Goal: Transaction & Acquisition: Obtain resource

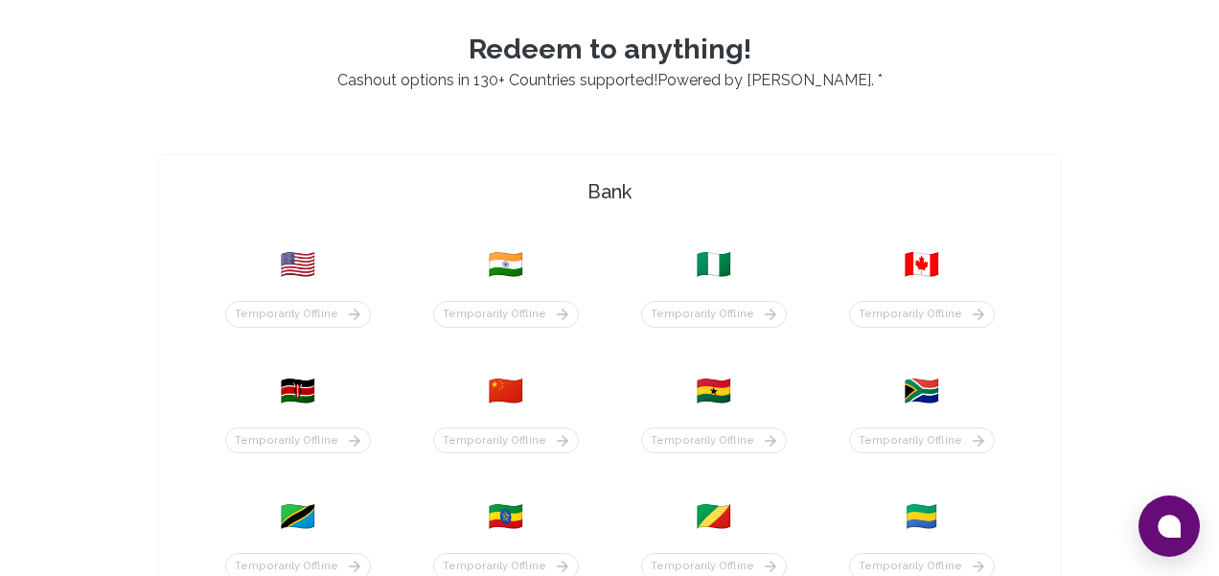
scroll to position [477, 0]
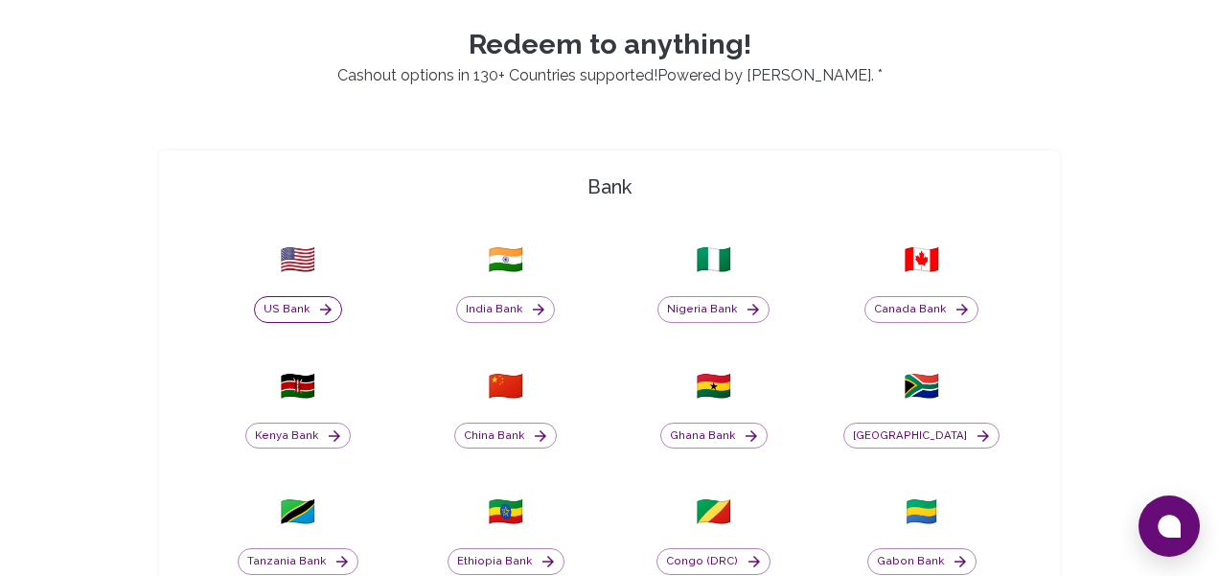
click at [314, 306] on button "US Bank" at bounding box center [298, 309] width 88 height 27
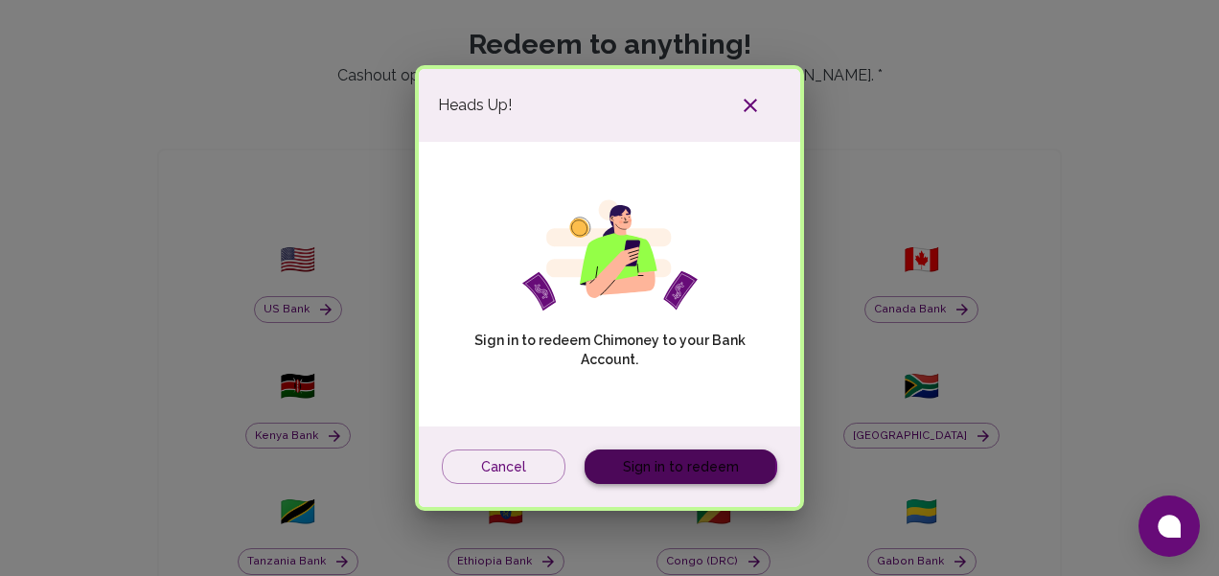
click at [654, 465] on link "Sign in to redeem" at bounding box center [681, 466] width 193 height 35
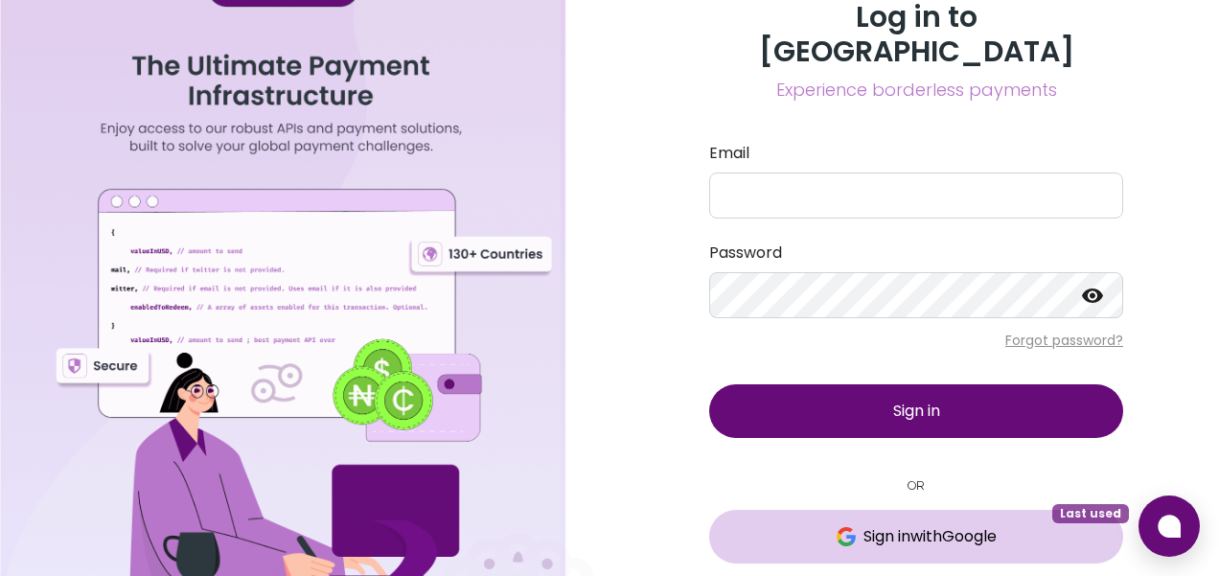
click at [865, 525] on span "Sign in with Google" at bounding box center [930, 536] width 133 height 23
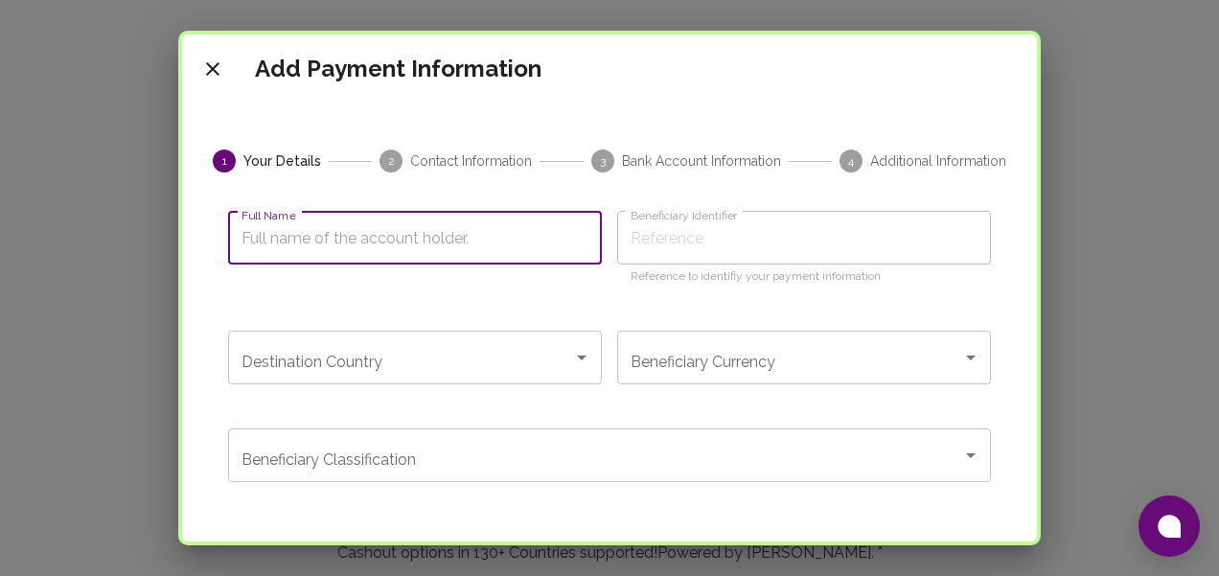
click at [535, 224] on input "Full Name" at bounding box center [415, 238] width 374 height 54
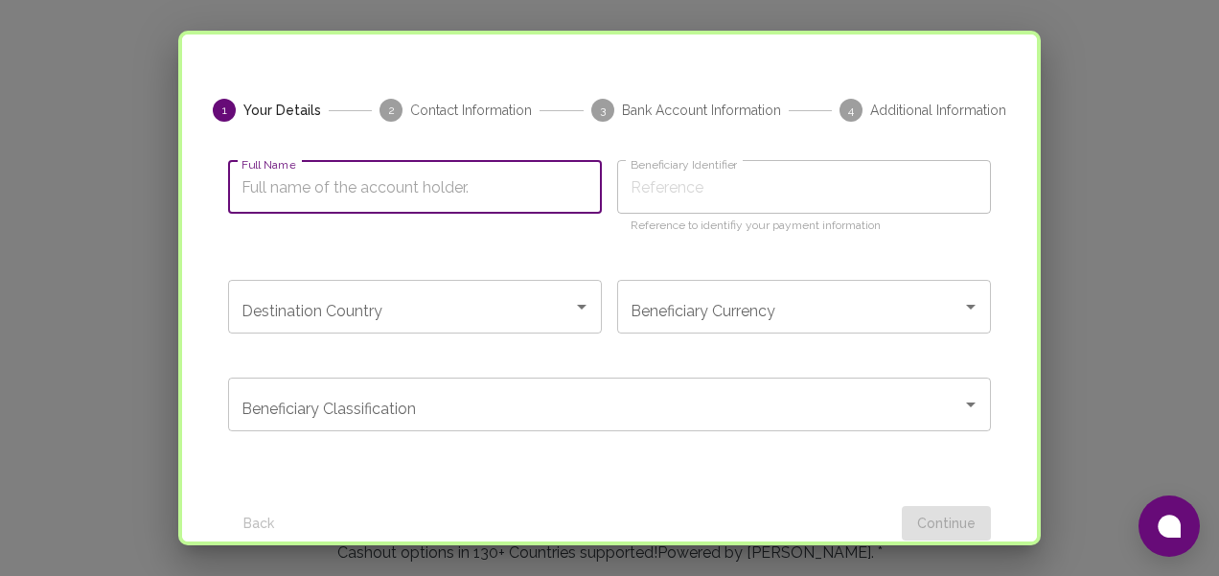
scroll to position [44, 0]
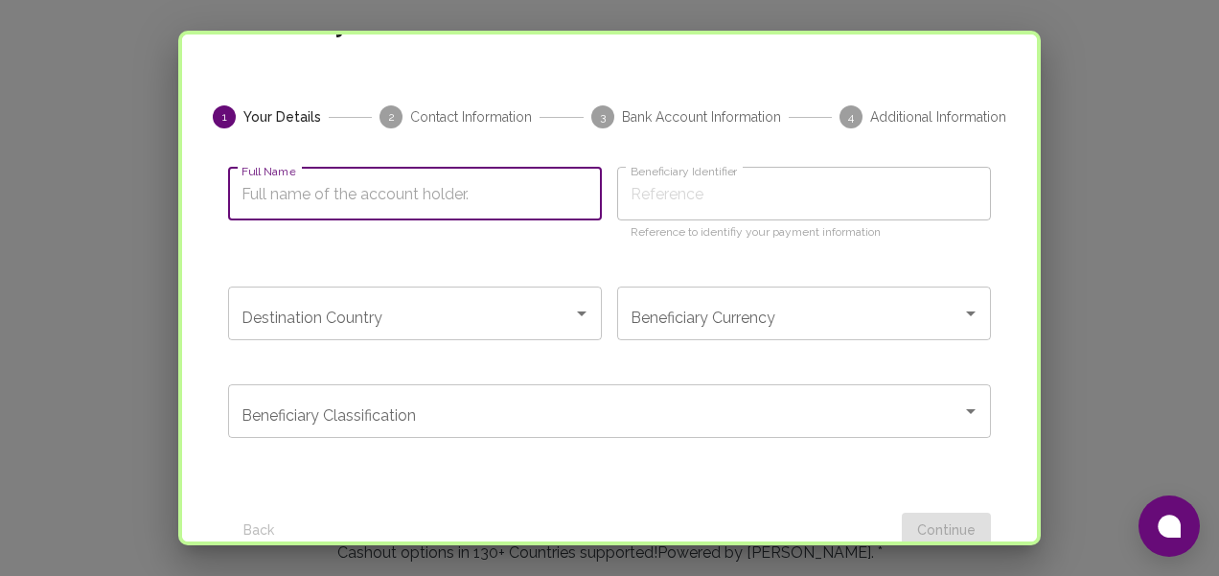
type input "J"
type input "Je"
type input "[PERSON_NAME]"
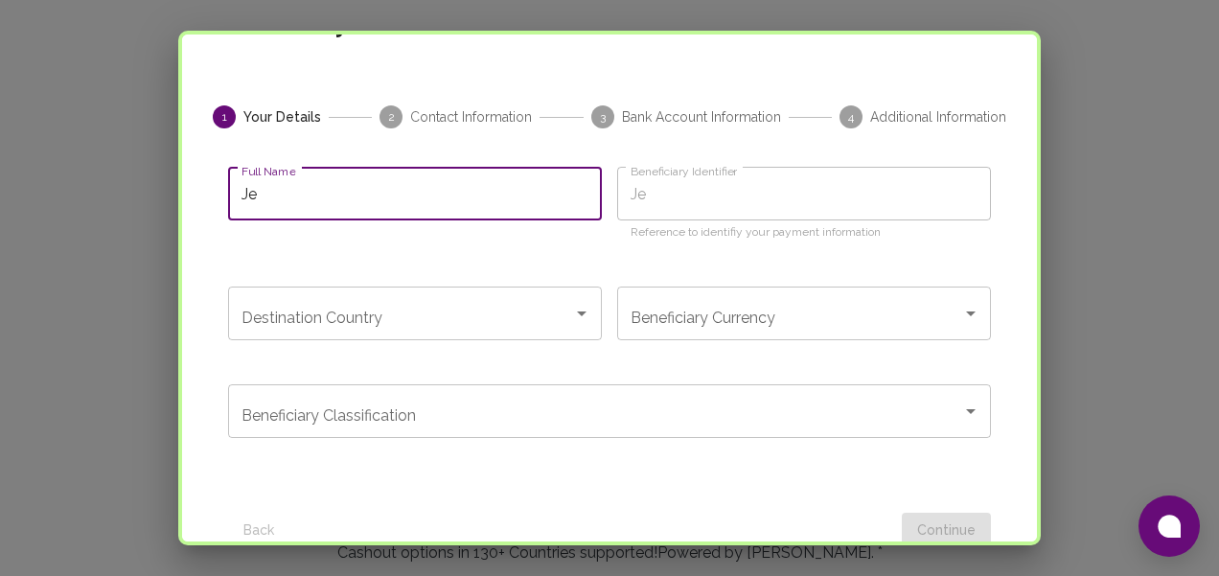
type input "[PERSON_NAME]"
type input "Jenn"
type input "[PERSON_NAME]"
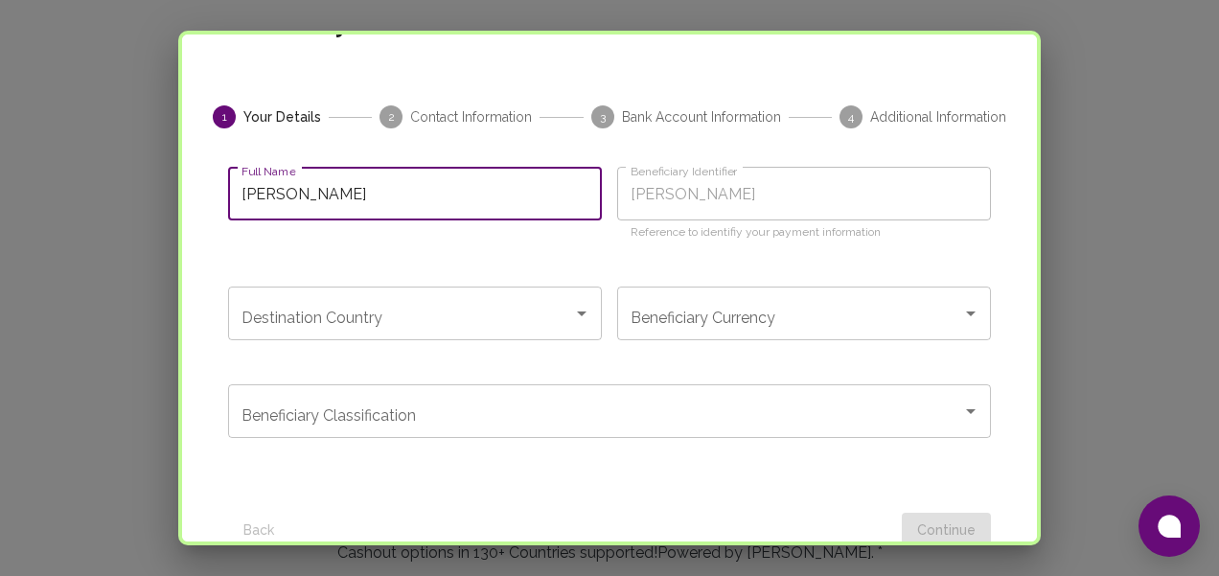
type input "[PERSON_NAME]"
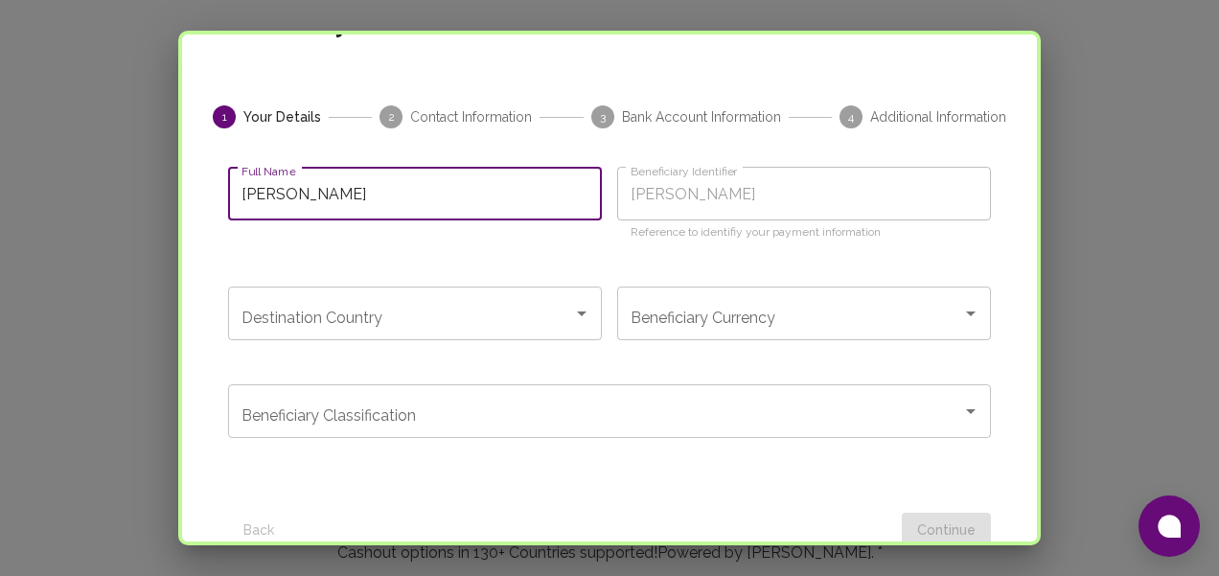
type input "[PERSON_NAME]"
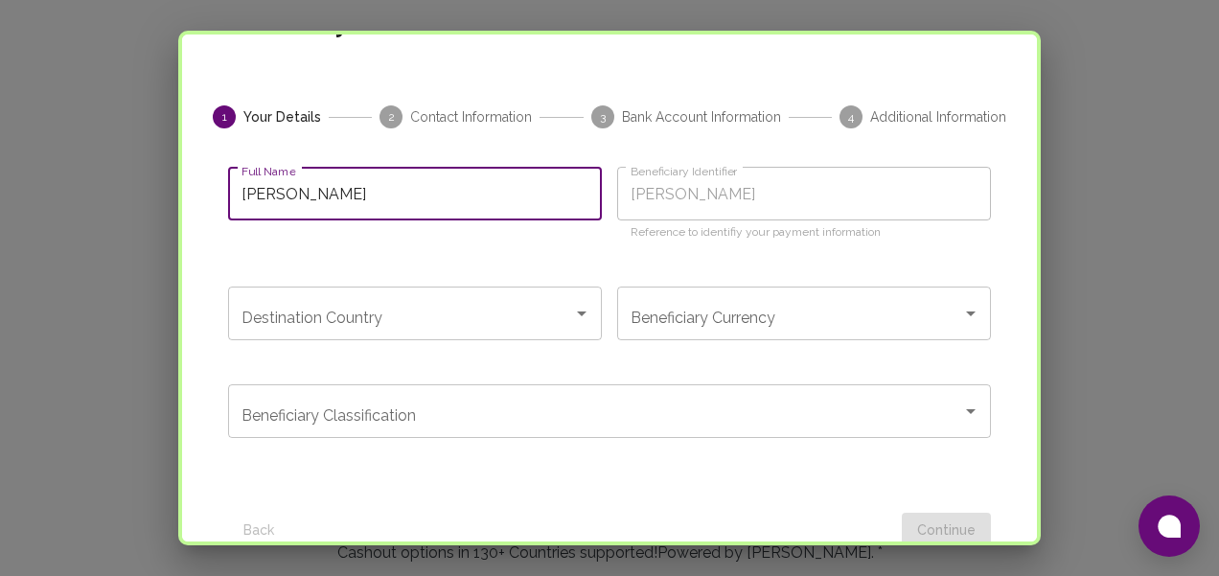
type input "[PERSON_NAME]"
click at [582, 302] on icon "Open" at bounding box center [581, 313] width 23 height 23
type input "[PERSON_NAME]"
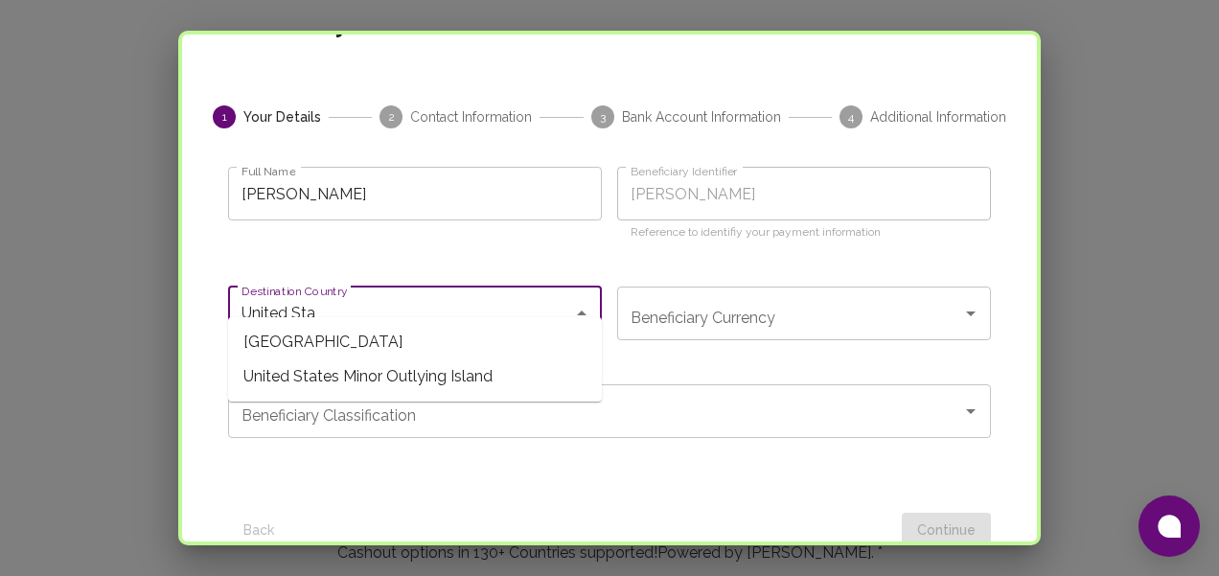
click at [417, 341] on span "[GEOGRAPHIC_DATA]" at bounding box center [415, 342] width 374 height 35
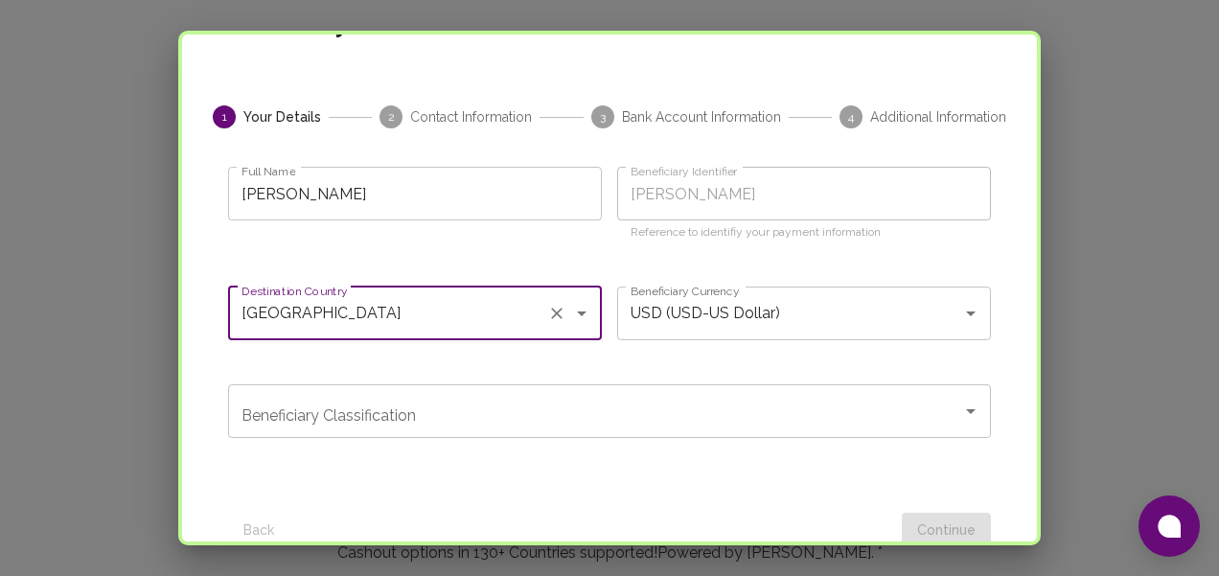
type input "[GEOGRAPHIC_DATA]"
click at [547, 393] on input "Beneficiary Classification" at bounding box center [595, 411] width 717 height 36
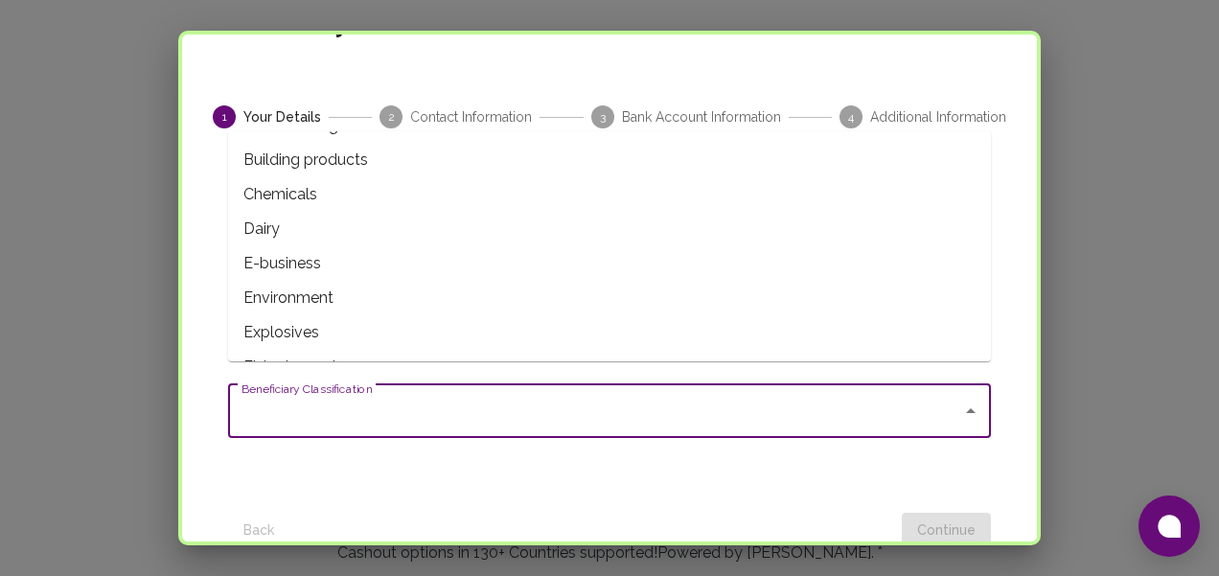
scroll to position [0, 0]
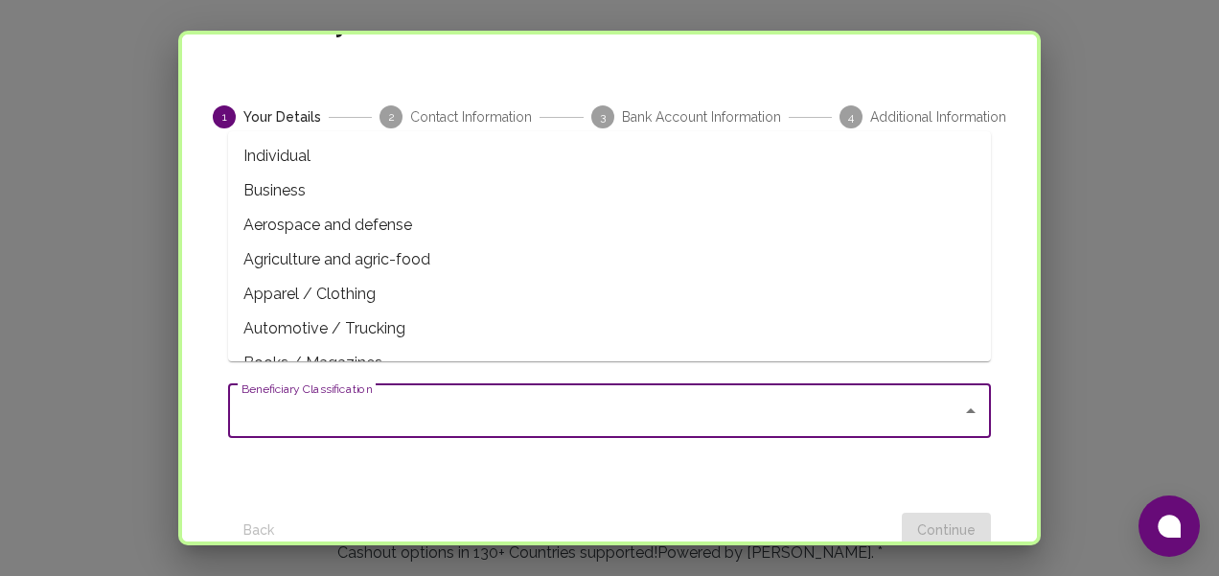
click at [452, 150] on span "Individual" at bounding box center [609, 156] width 763 height 35
type input "Individual"
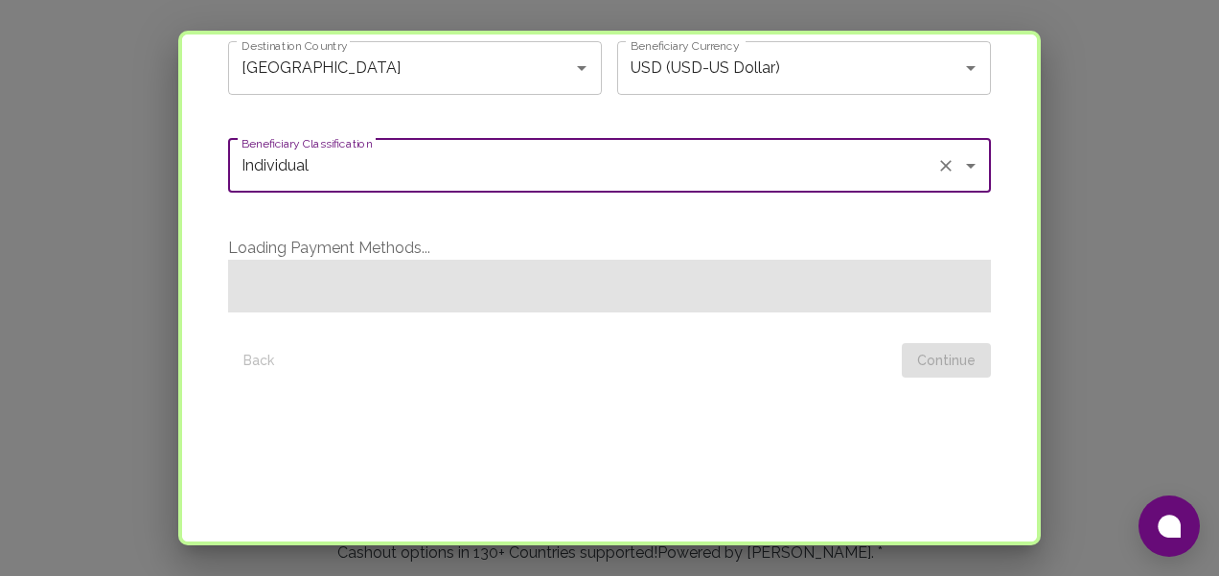
scroll to position [301, 0]
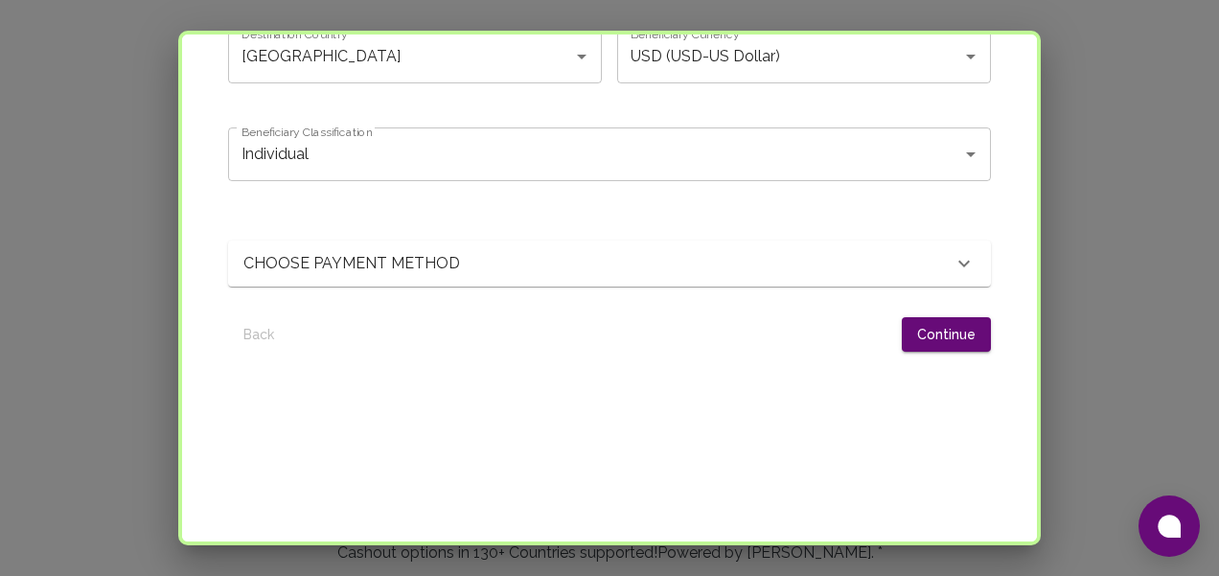
click at [689, 254] on div "CHOOSE PAYMENT METHOD" at bounding box center [609, 264] width 763 height 46
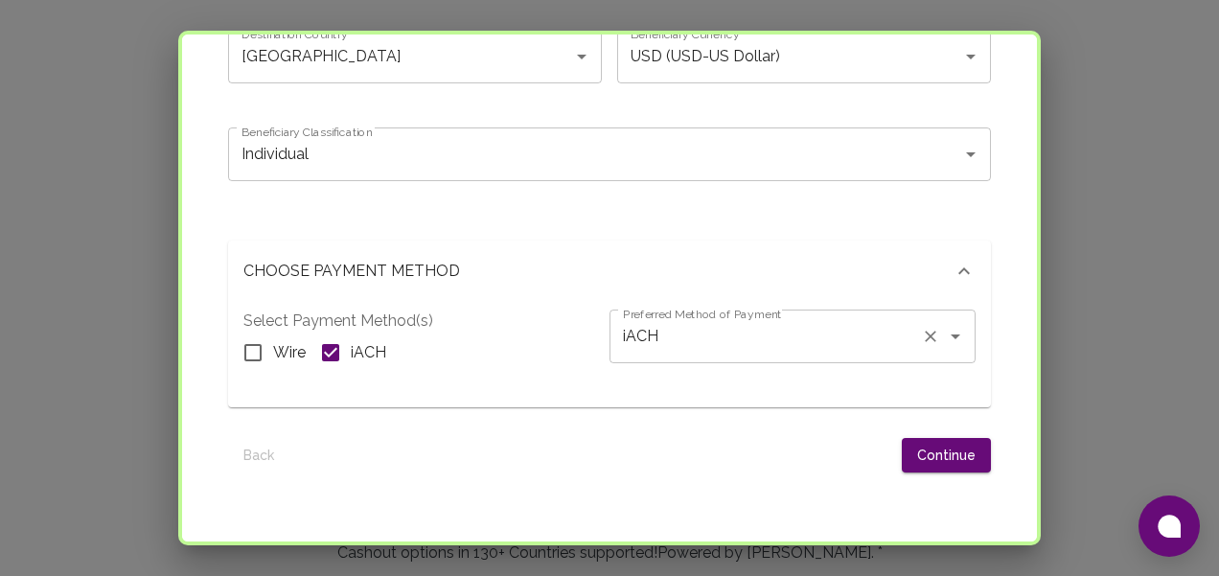
click at [721, 333] on div "iACH Preferred Method of Payment" at bounding box center [793, 337] width 366 height 54
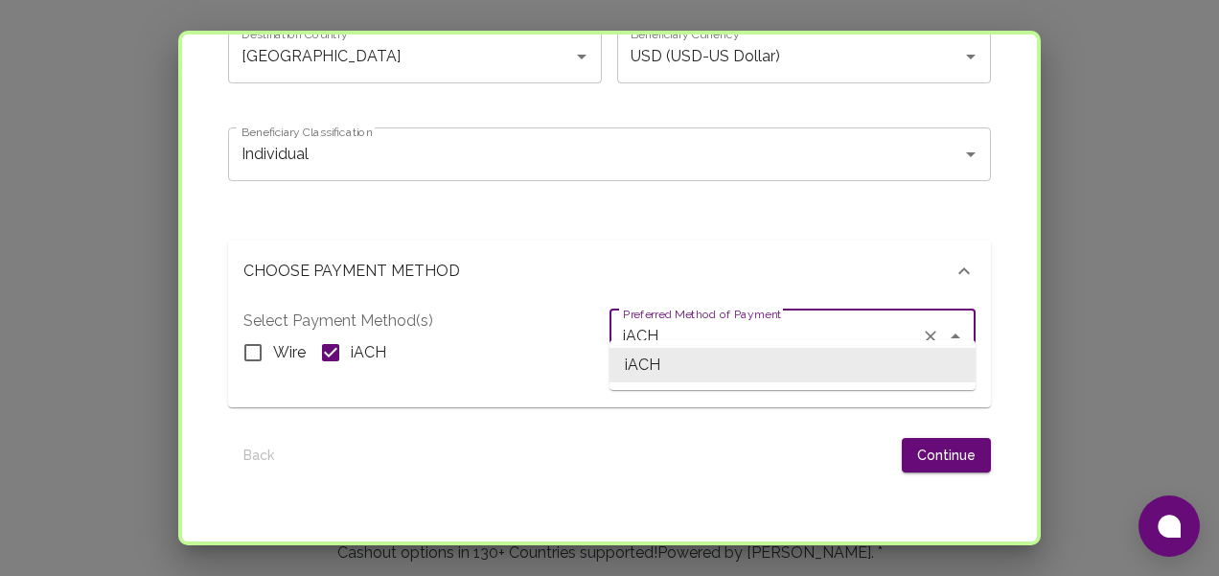
click at [458, 423] on div "Back Continue" at bounding box center [609, 448] width 763 height 51
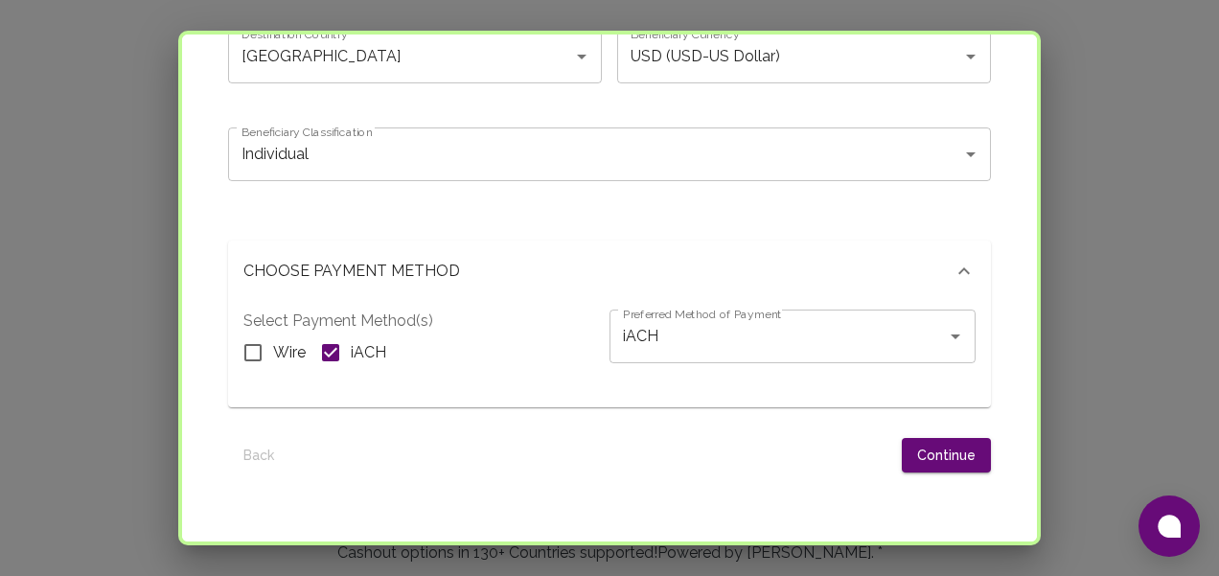
click at [336, 334] on input "iACH" at bounding box center [331, 353] width 40 height 40
checkbox input "false"
click at [262, 333] on input "Wire" at bounding box center [253, 353] width 40 height 40
click at [259, 333] on input "Wire" at bounding box center [253, 353] width 40 height 40
checkbox input "true"
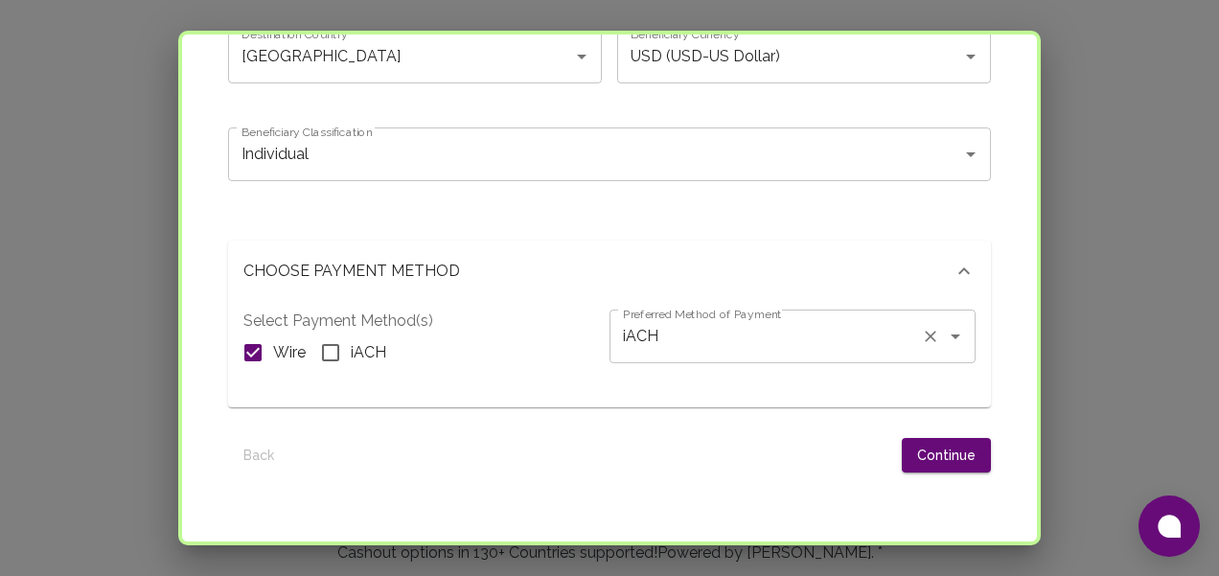
click at [699, 318] on input "iACH" at bounding box center [765, 336] width 295 height 36
click at [645, 370] on span "Wire" at bounding box center [793, 365] width 366 height 35
type input "Wire"
click at [248, 333] on input "Wire" at bounding box center [253, 353] width 40 height 40
checkbox input "false"
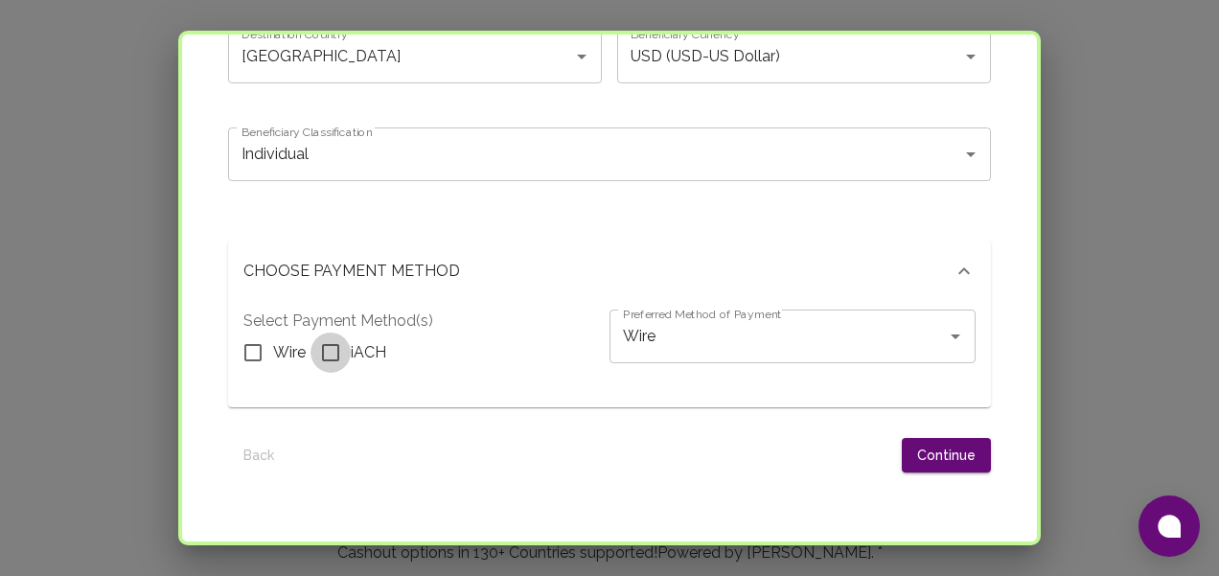
click at [333, 333] on input "iACH" at bounding box center [331, 353] width 40 height 40
checkbox input "true"
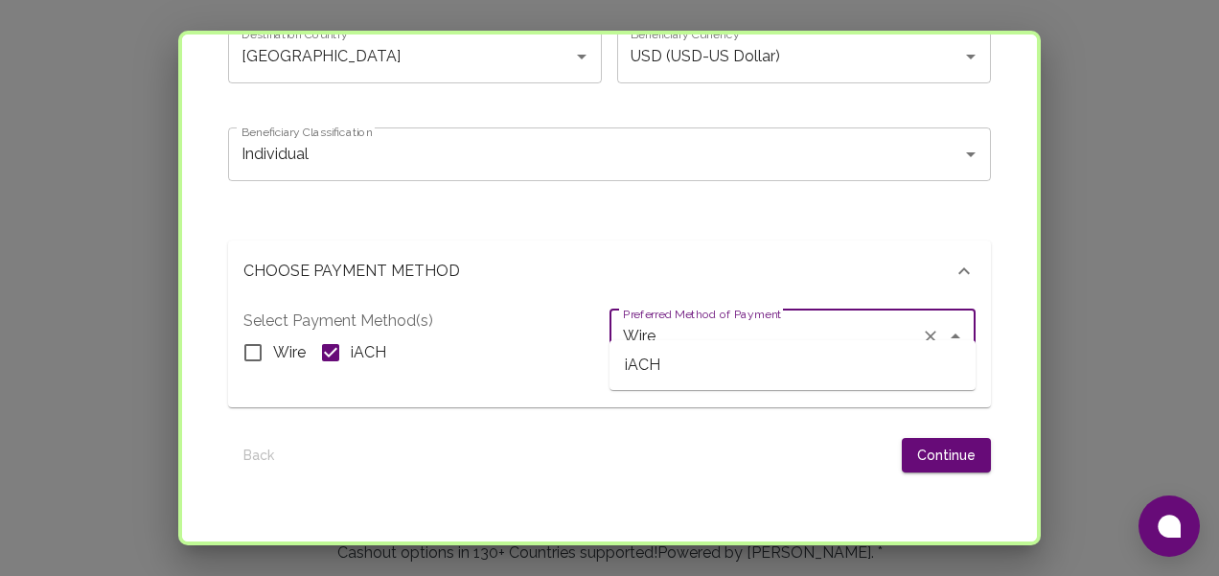
click at [666, 318] on input "Wire" at bounding box center [765, 336] width 295 height 36
click at [680, 363] on span "iACH" at bounding box center [793, 365] width 366 height 35
type input "iACH"
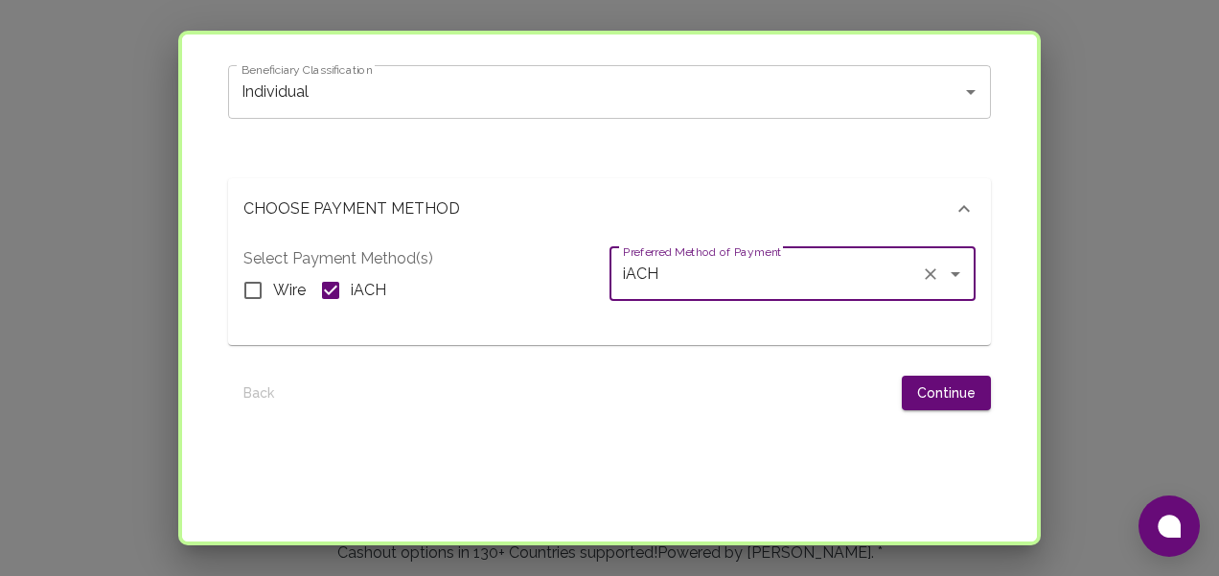
scroll to position [374, 0]
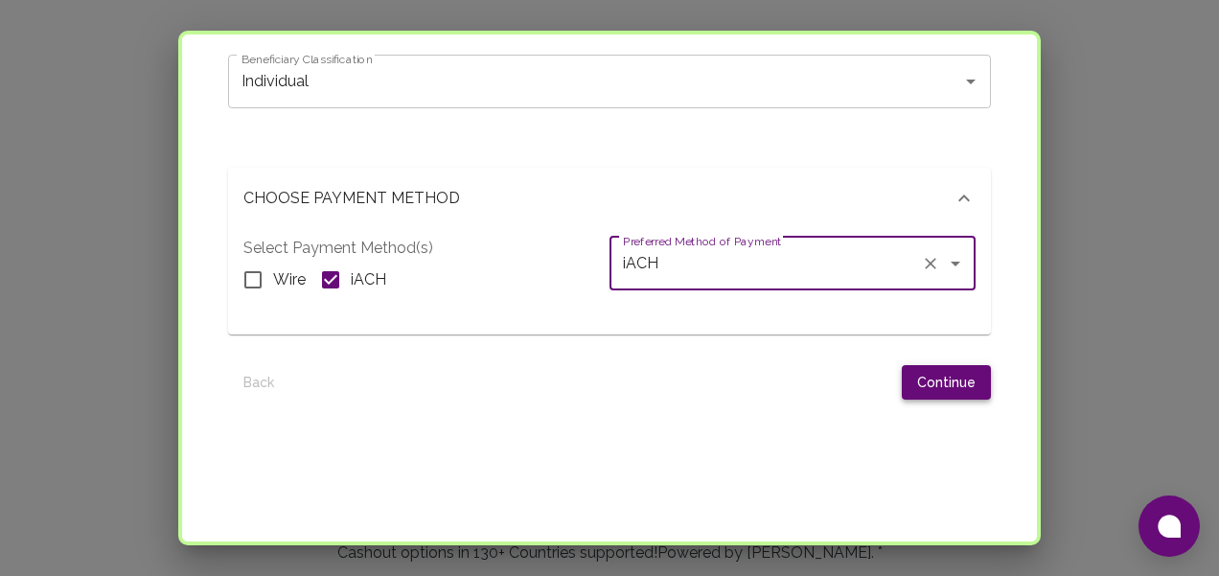
click at [948, 366] on button "Continue" at bounding box center [946, 382] width 89 height 35
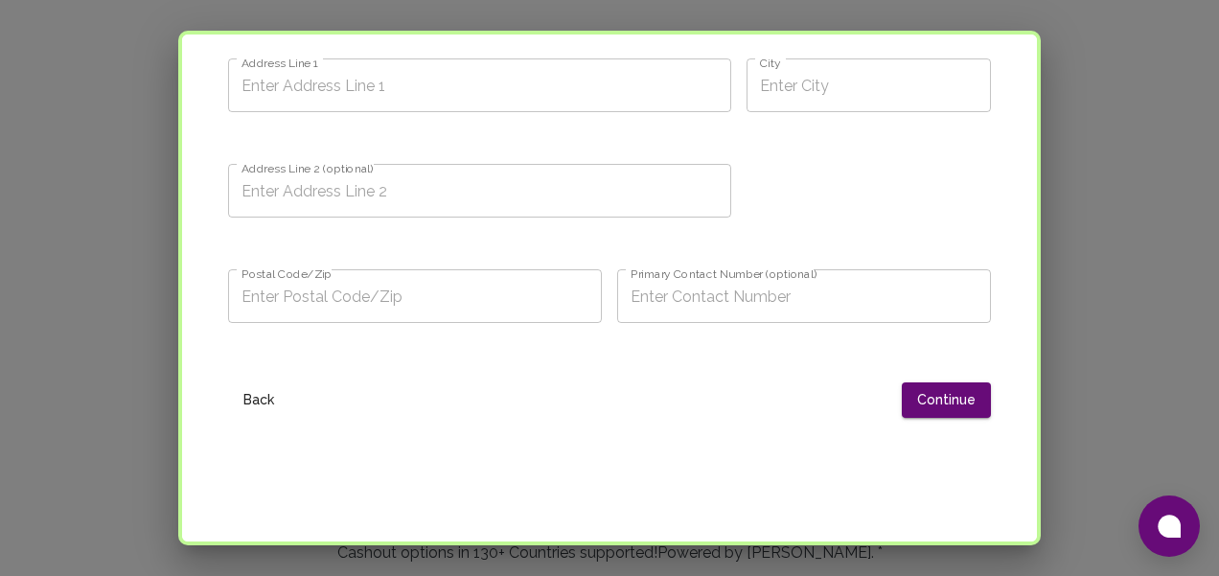
scroll to position [0, 0]
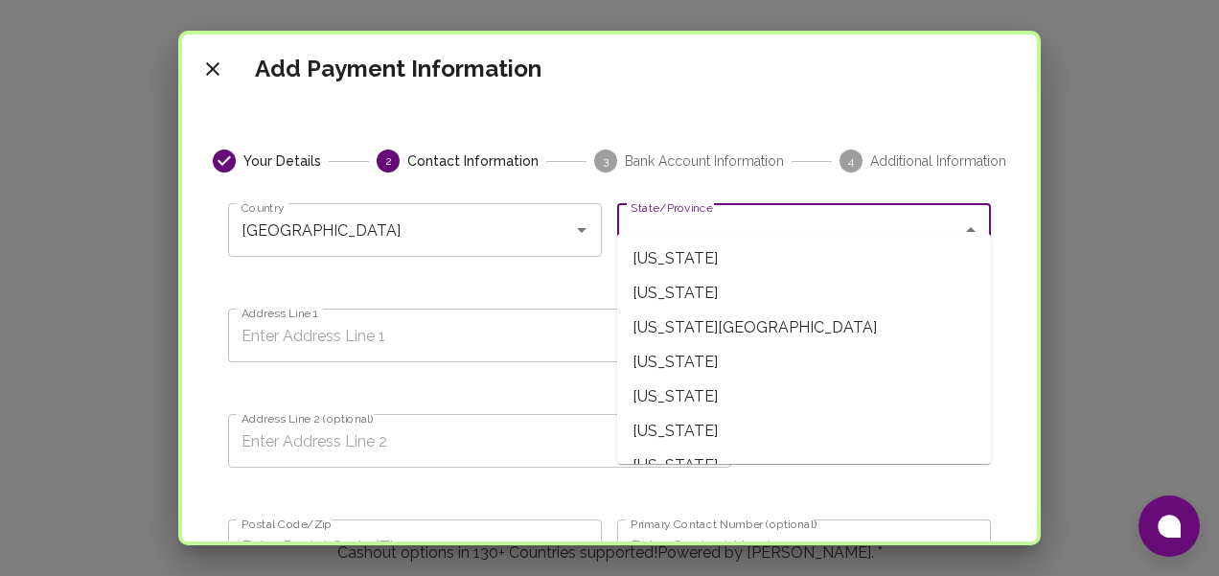
click at [748, 222] on input "State/Province" at bounding box center [790, 230] width 328 height 36
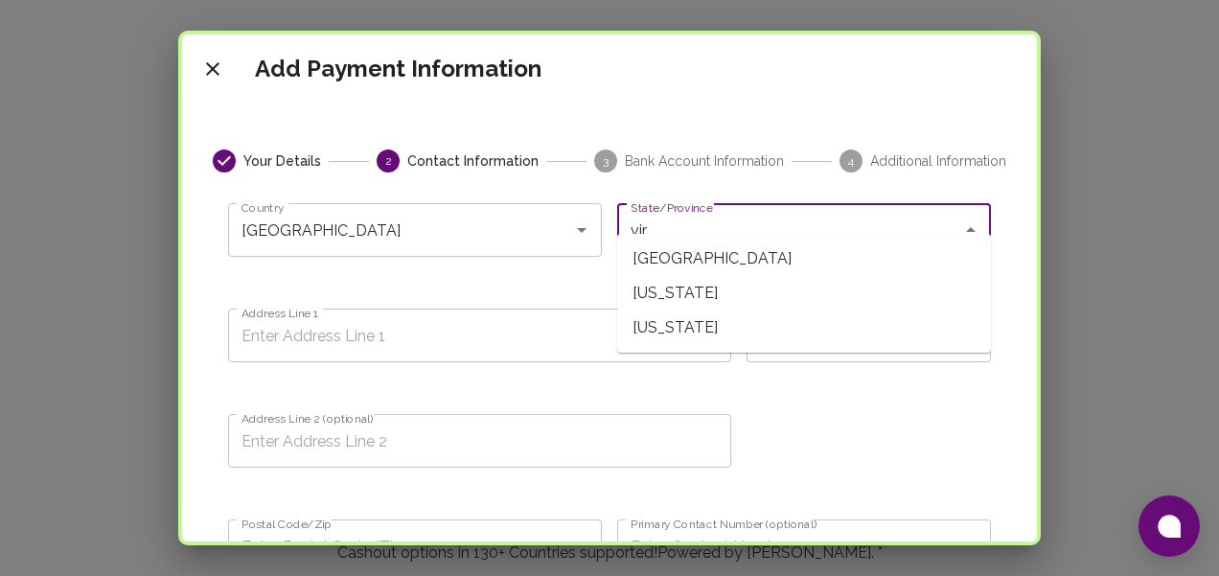
click at [698, 285] on span "[US_STATE]" at bounding box center [804, 293] width 374 height 35
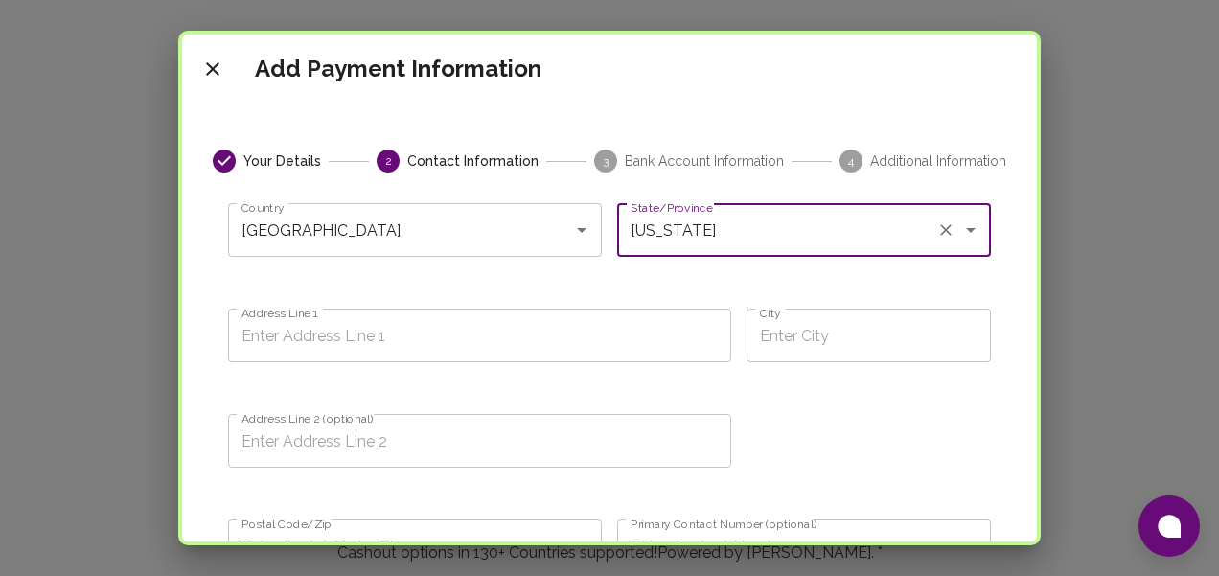
type input "[US_STATE]"
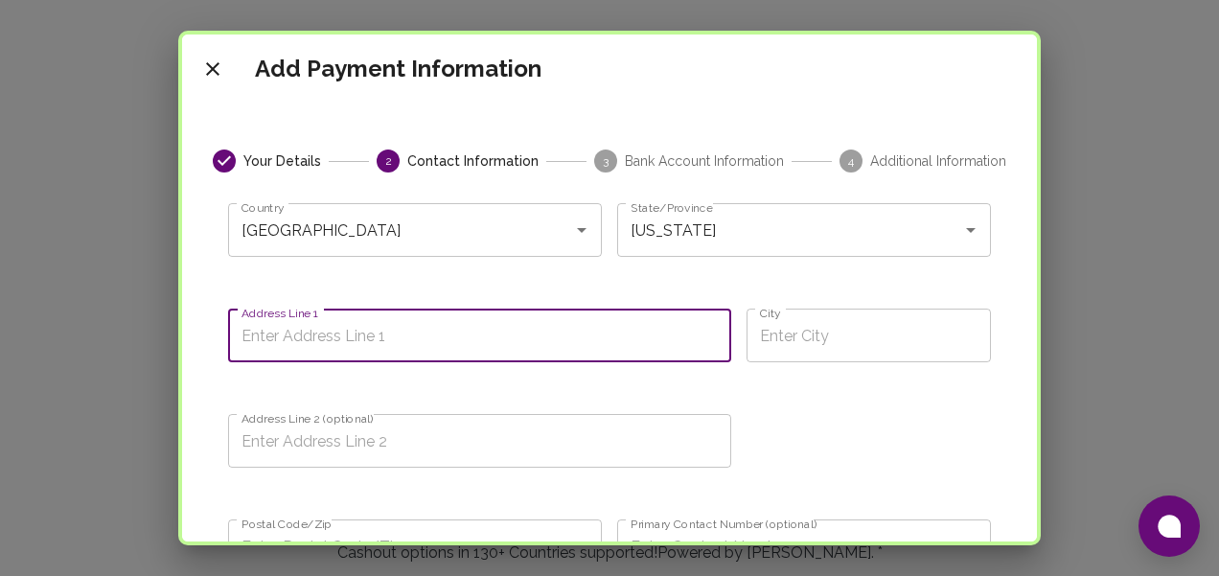
click at [442, 322] on input "Address Line 1" at bounding box center [479, 336] width 503 height 54
type input "[STREET_ADDRESS][PERSON_NAME]"
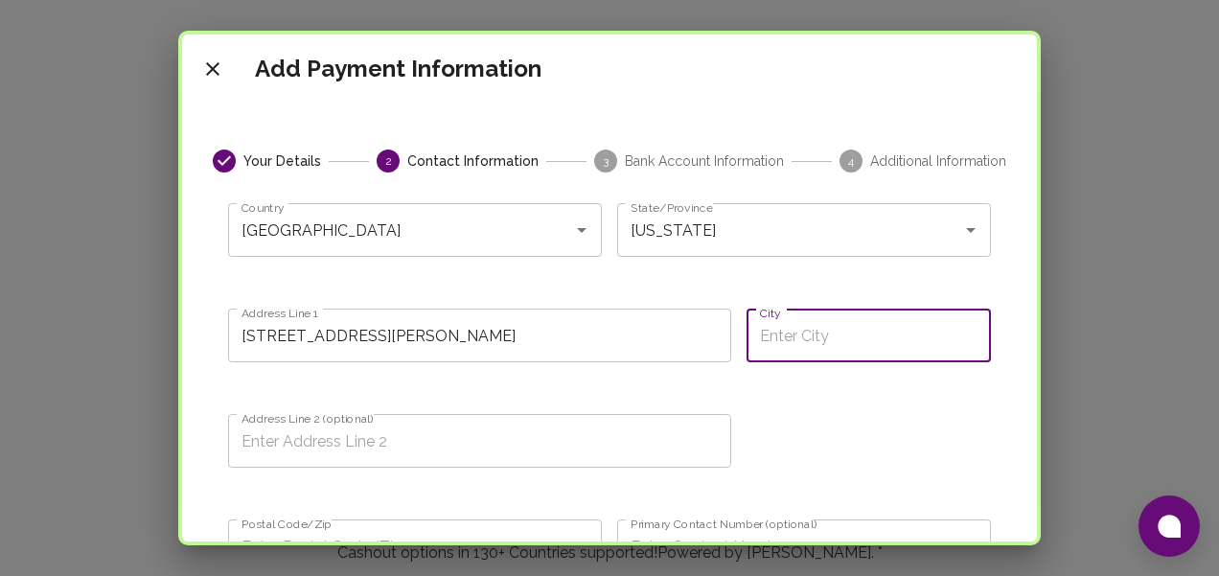
click at [815, 312] on input "City" at bounding box center [869, 336] width 244 height 54
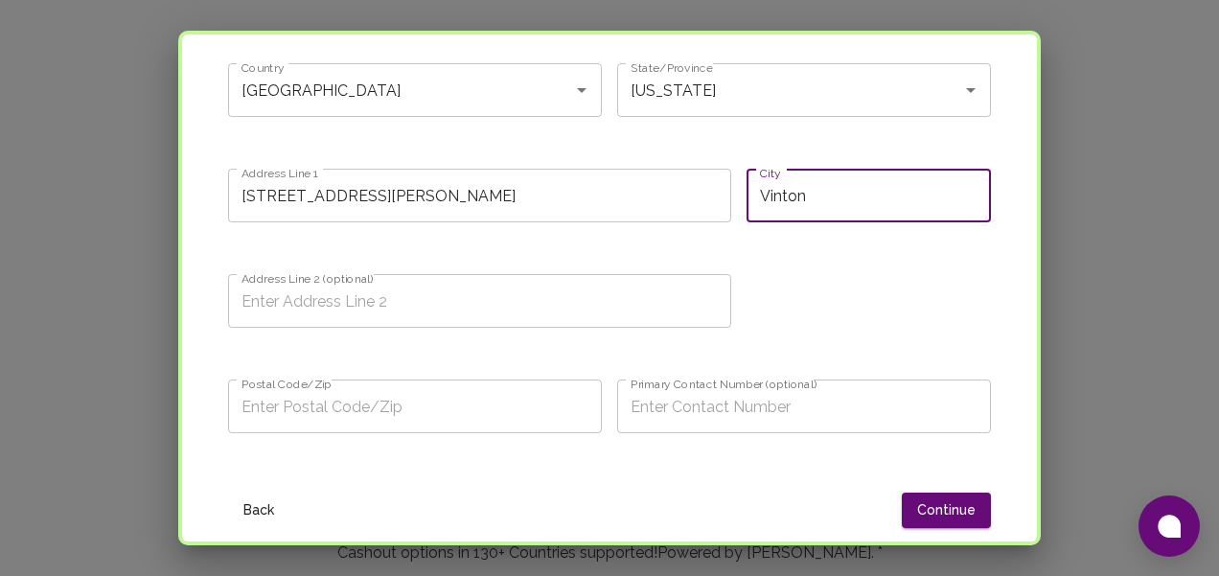
scroll to position [173, 0]
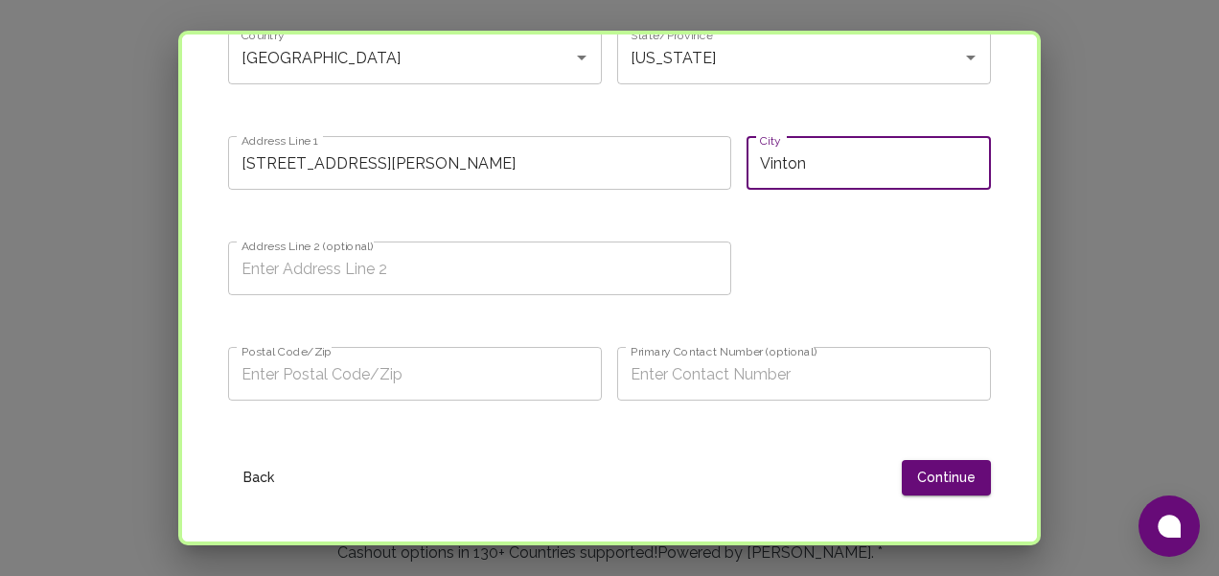
type input "Vinton"
click at [466, 363] on input "Postal Code/Zip" at bounding box center [415, 374] width 374 height 54
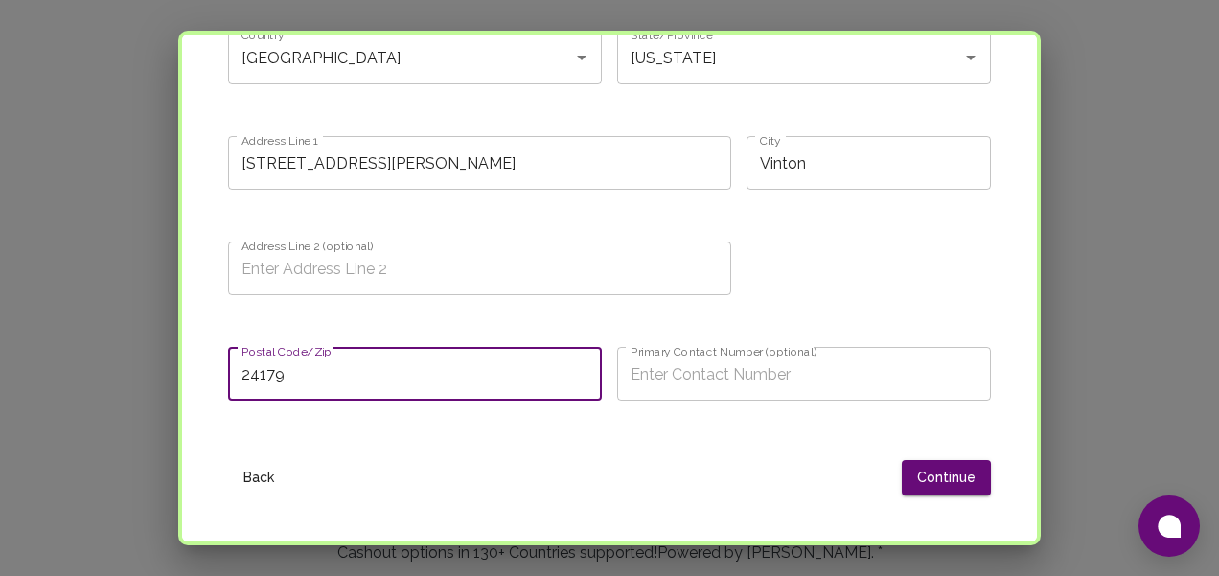
type input "24179"
click at [760, 348] on input "Primary Contact Number (optional)" at bounding box center [804, 374] width 374 height 54
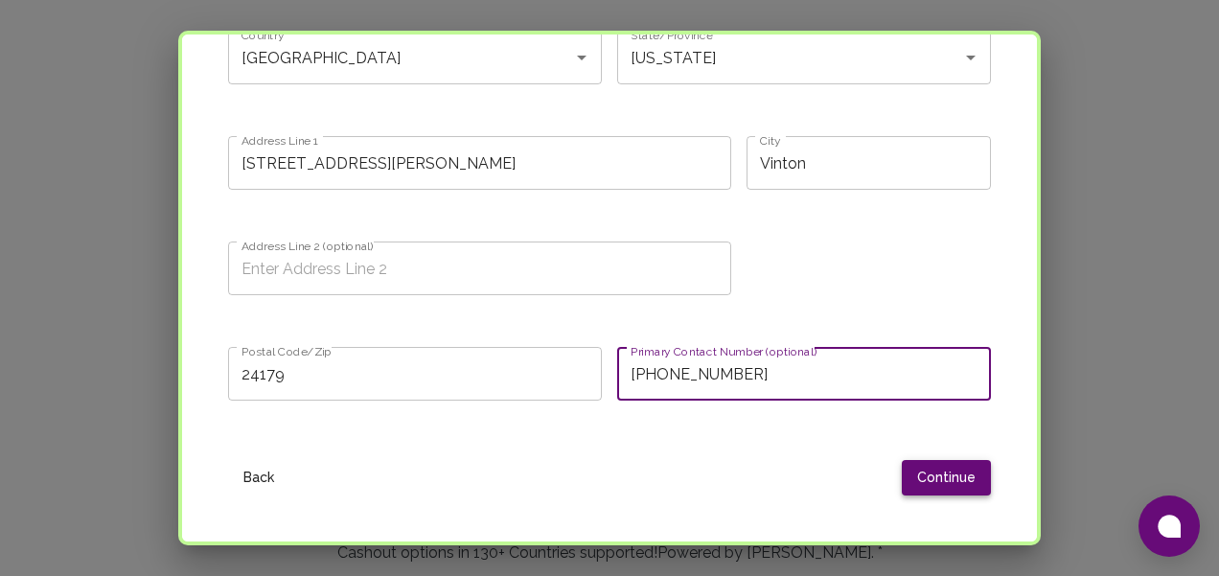
type input "[PHONE_NUMBER]"
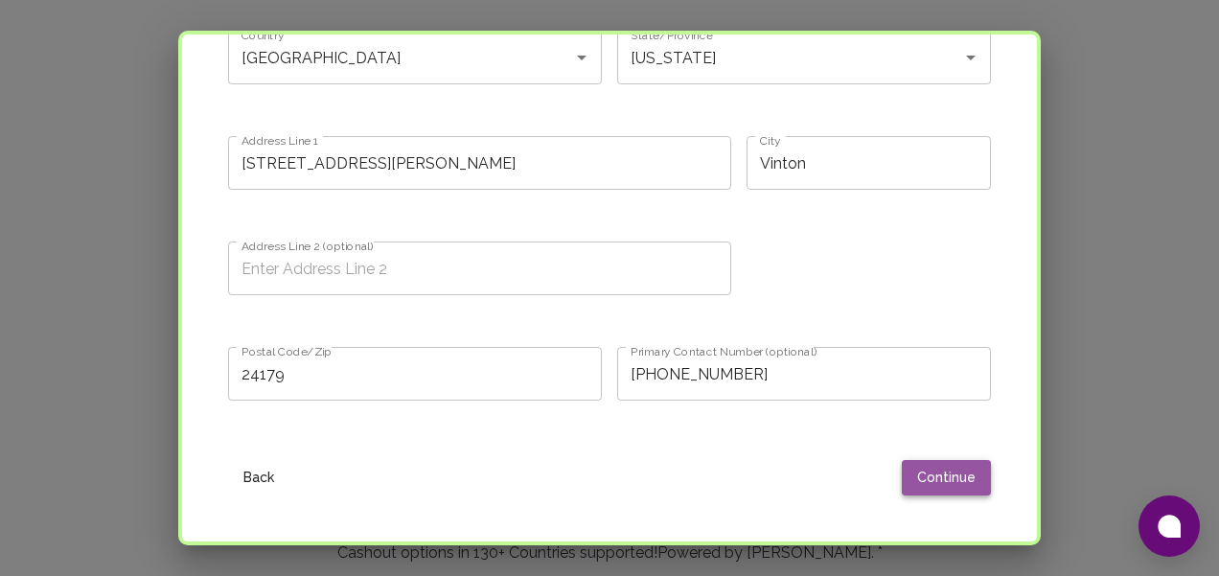
click at [961, 465] on button "Continue" at bounding box center [946, 477] width 89 height 35
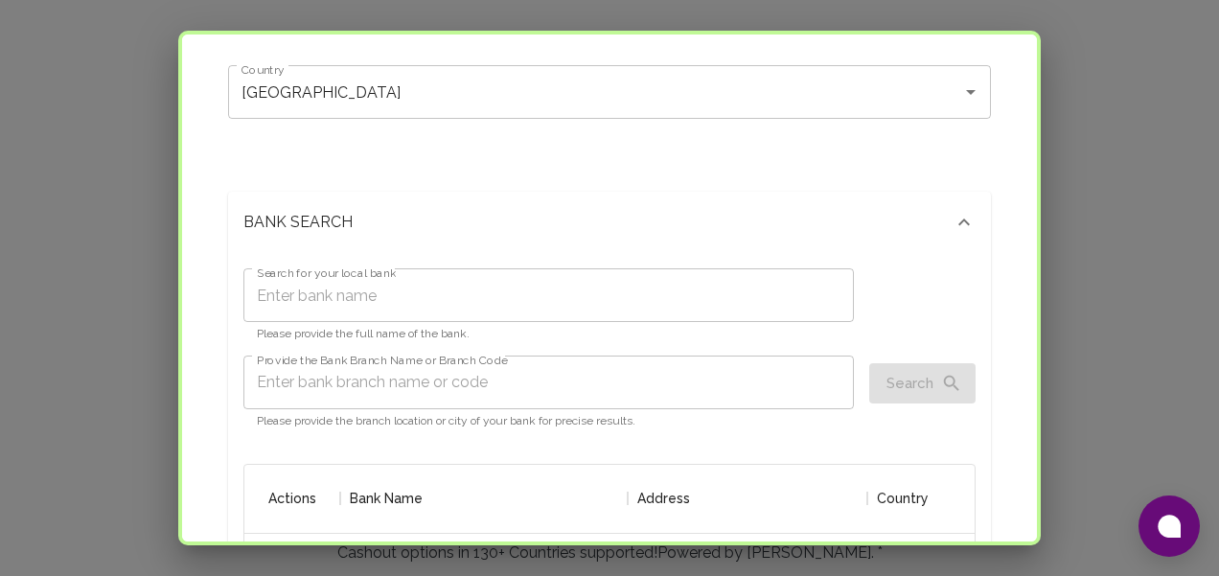
scroll to position [144, 0]
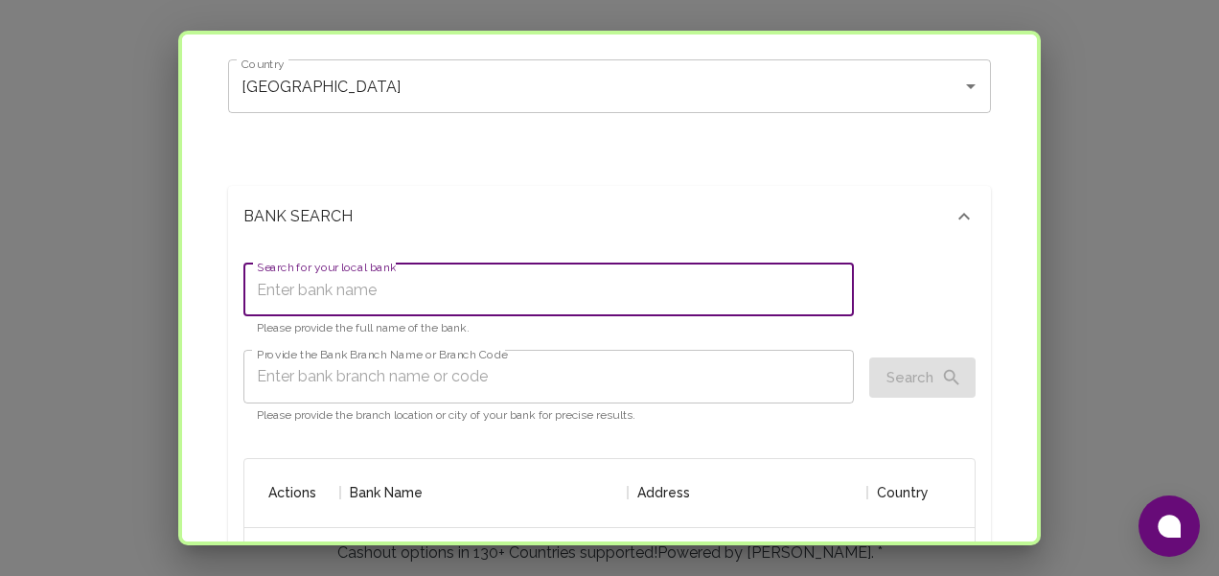
click at [629, 275] on input "Search for your local bank" at bounding box center [548, 290] width 610 height 54
click at [610, 288] on input "Truist" at bounding box center [548, 290] width 610 height 54
click at [575, 350] on input "Provide the Bank Branch Name or Branch Code" at bounding box center [548, 377] width 610 height 54
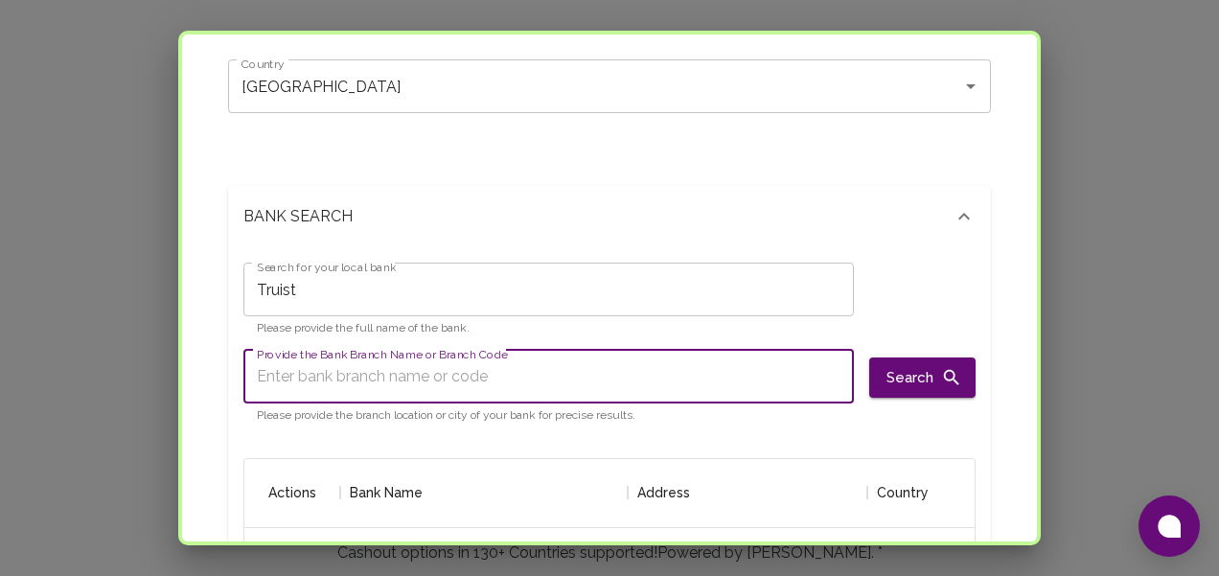
click at [566, 280] on input "Truist" at bounding box center [548, 290] width 610 height 54
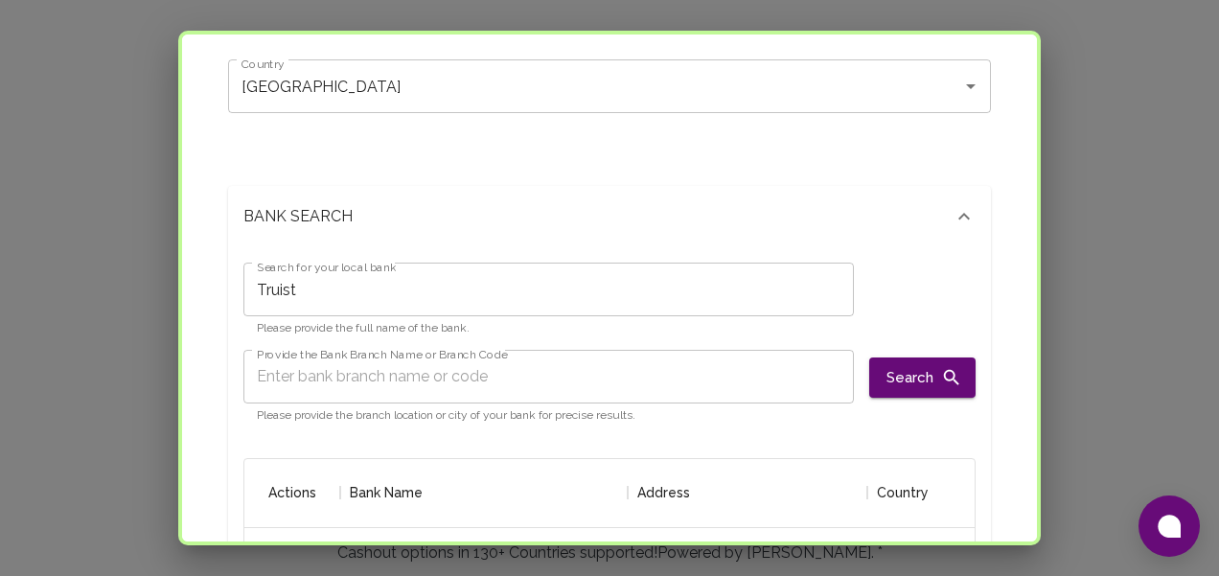
click at [548, 406] on p "Please provide the branch location or city of your bank for precise results." at bounding box center [549, 415] width 584 height 19
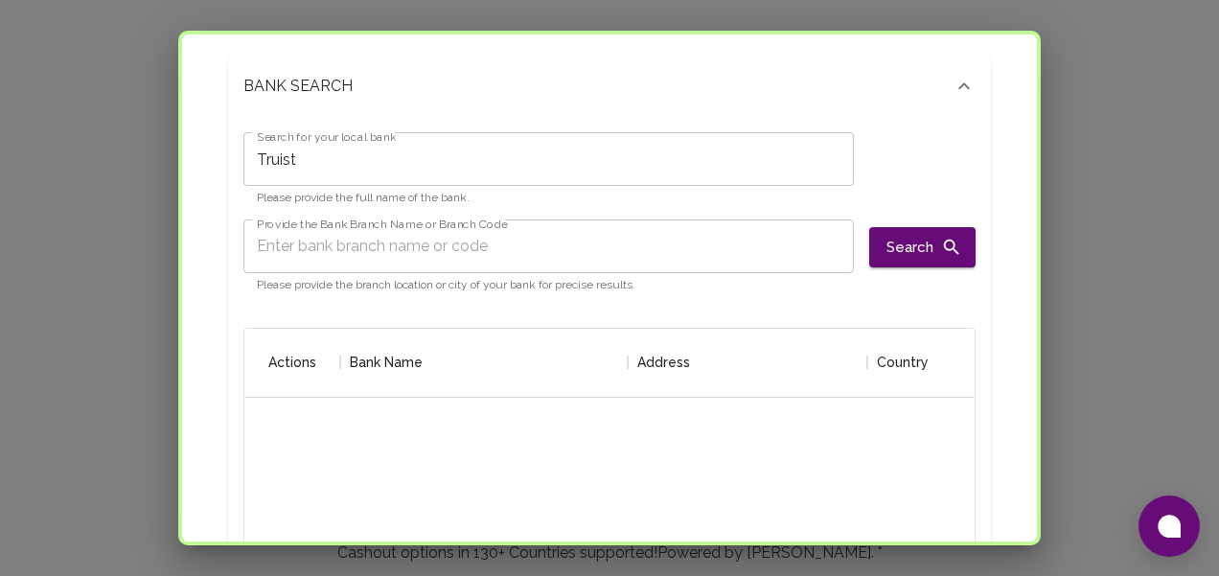
scroll to position [297, 0]
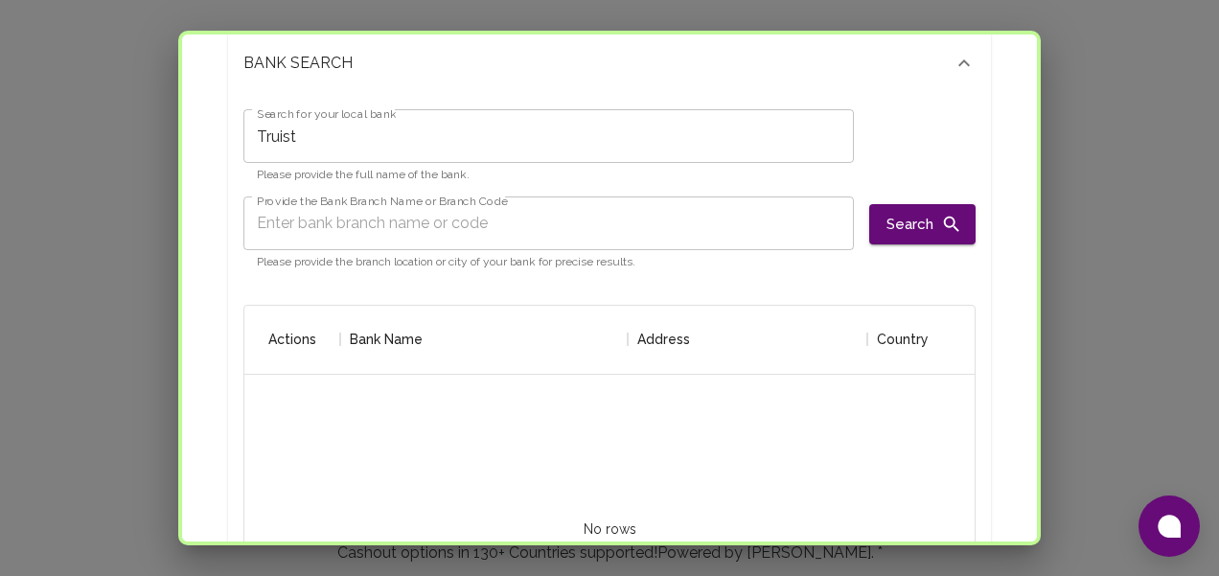
click at [497, 121] on input "Truist" at bounding box center [548, 136] width 610 height 54
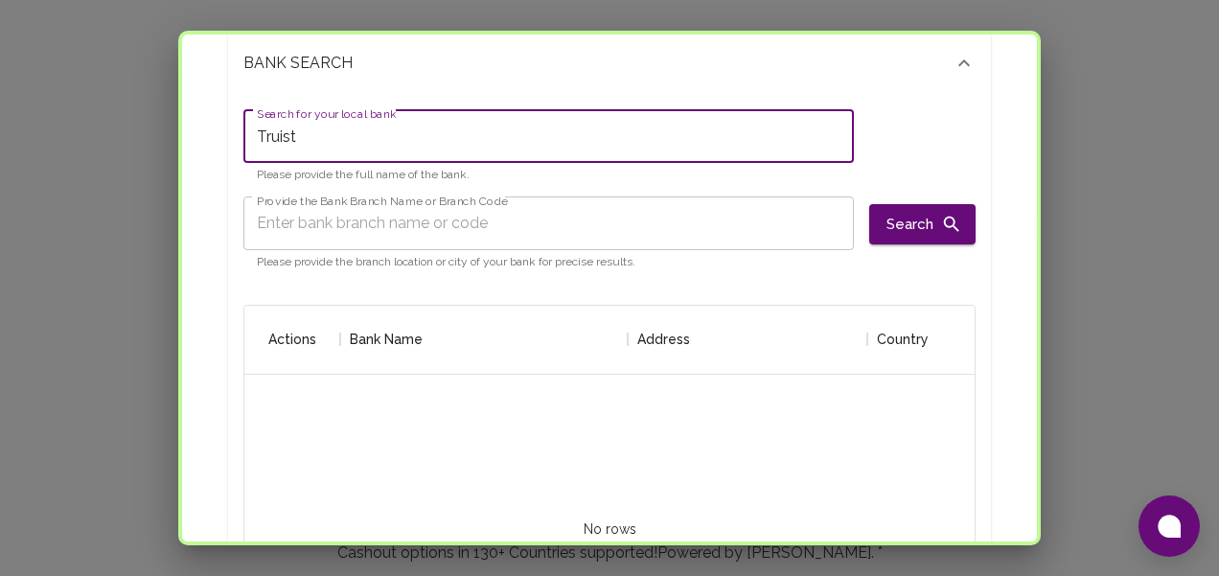
type input "Truist"
click at [458, 193] on label "Provide the Bank Branch Name or Branch Code" at bounding box center [382, 201] width 251 height 16
click at [458, 196] on input "Provide the Bank Branch Name or Branch Code" at bounding box center [548, 223] width 610 height 54
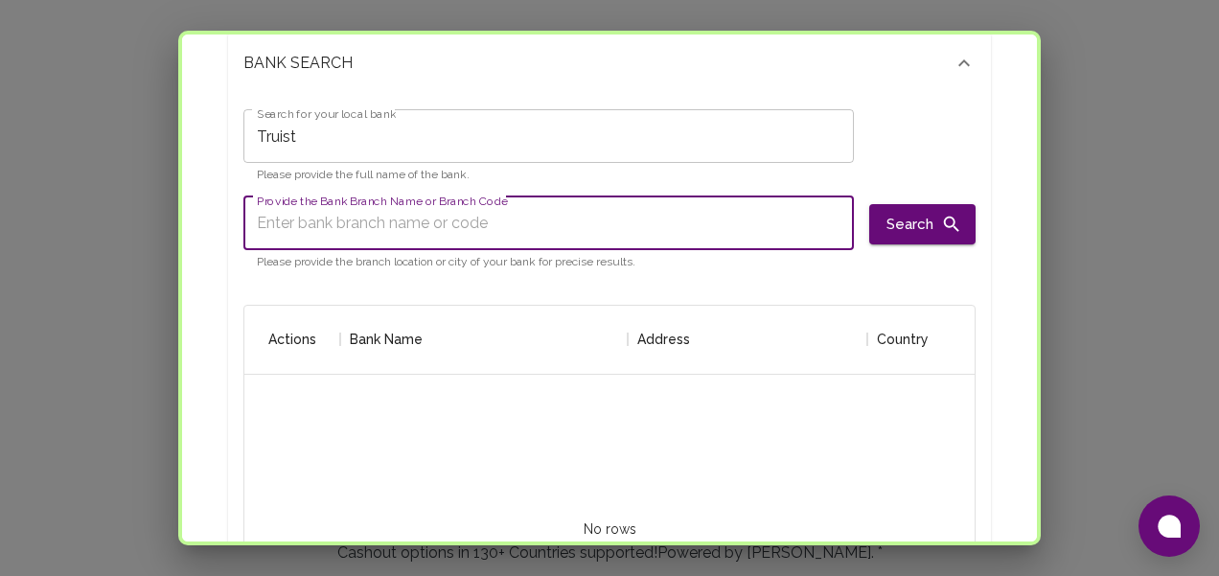
click at [458, 196] on input "Provide the Bank Branch Name or Branch Code" at bounding box center [548, 223] width 610 height 54
click at [955, 216] on button "Search" at bounding box center [922, 224] width 106 height 40
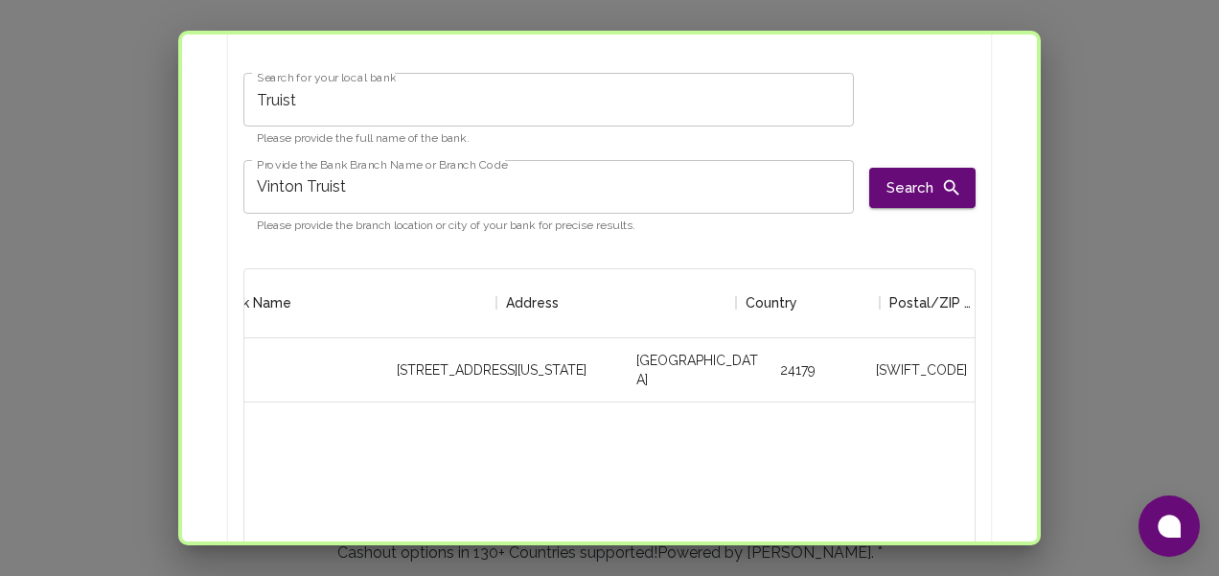
scroll to position [0, 0]
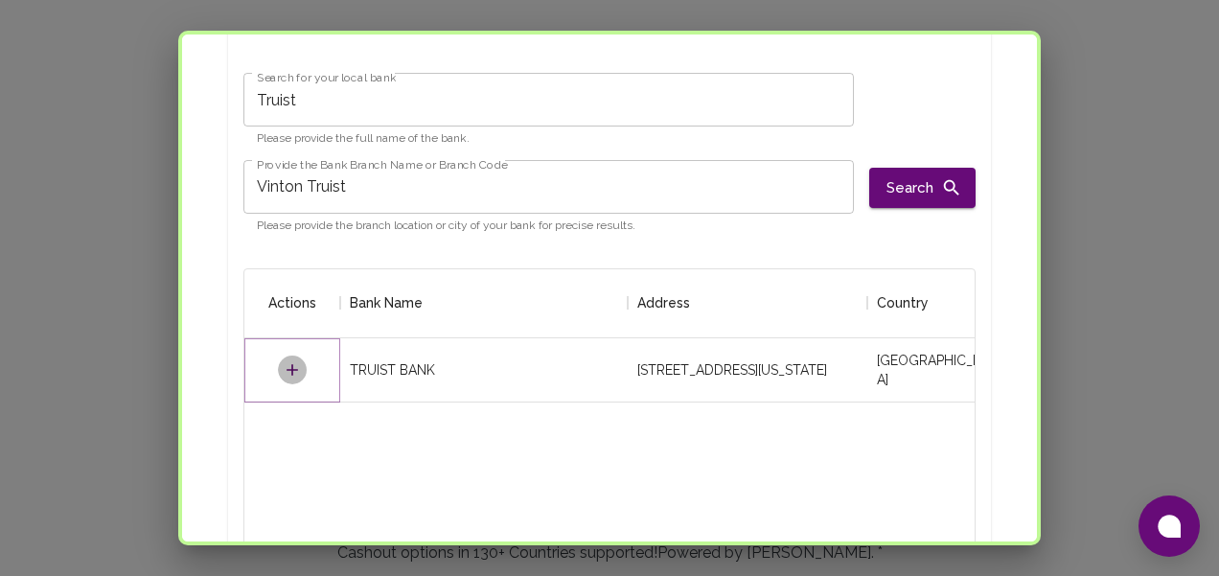
click at [295, 364] on icon "Select" at bounding box center [293, 370] width 12 height 12
type input "VINTON DOWNTOWN BRANCH"
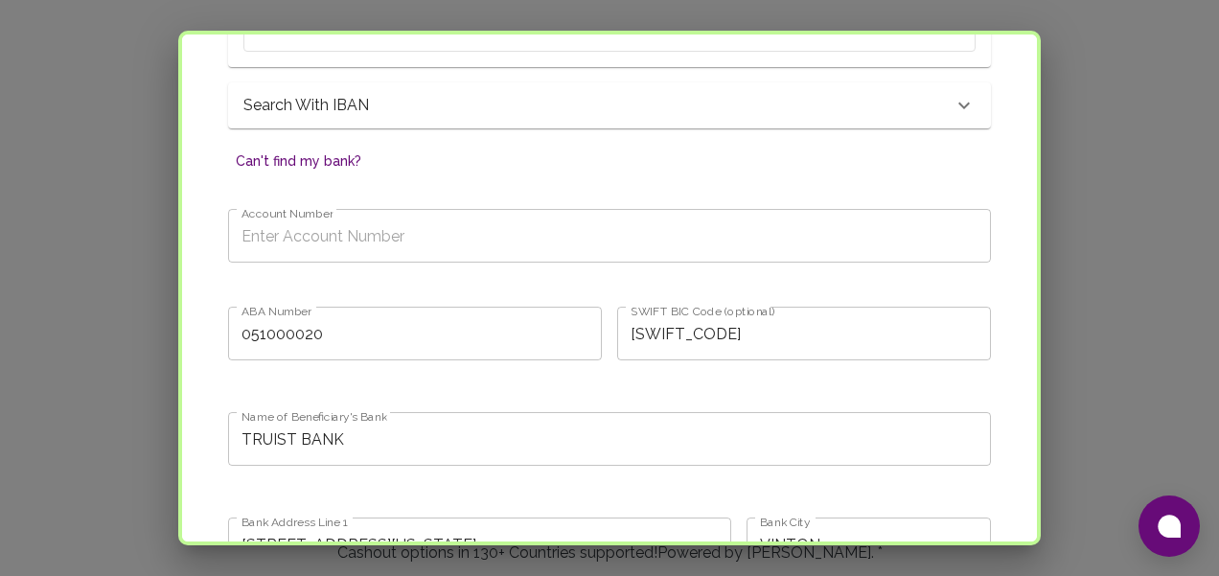
click at [451, 211] on input "Account Number" at bounding box center [609, 236] width 763 height 54
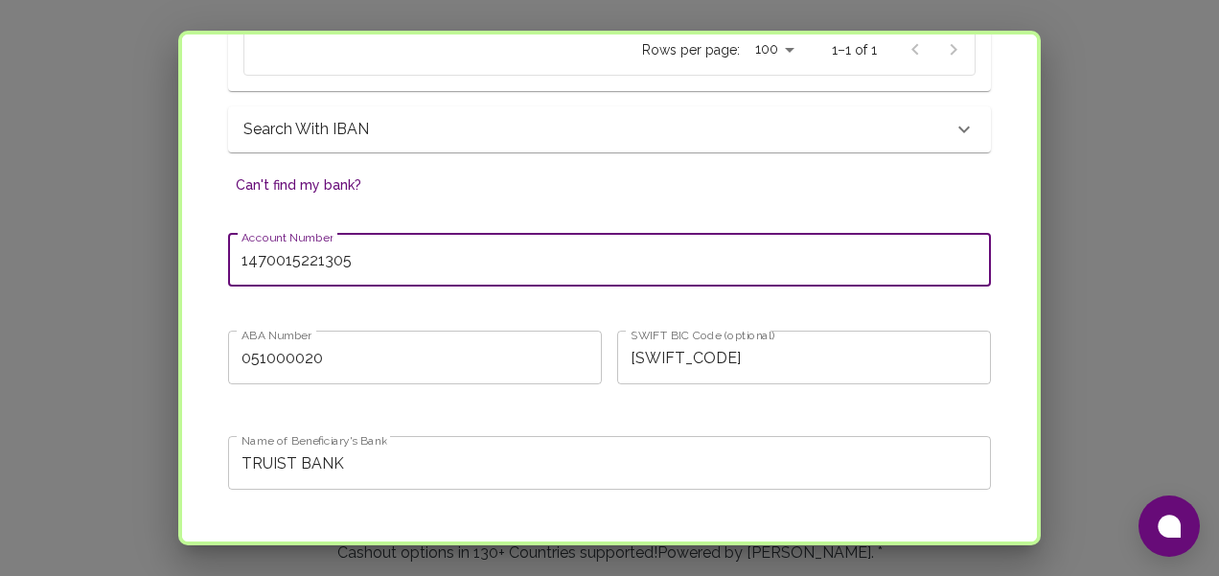
scroll to position [958, 0]
type input "1470015221305"
click at [413, 330] on input "051000020" at bounding box center [415, 357] width 374 height 54
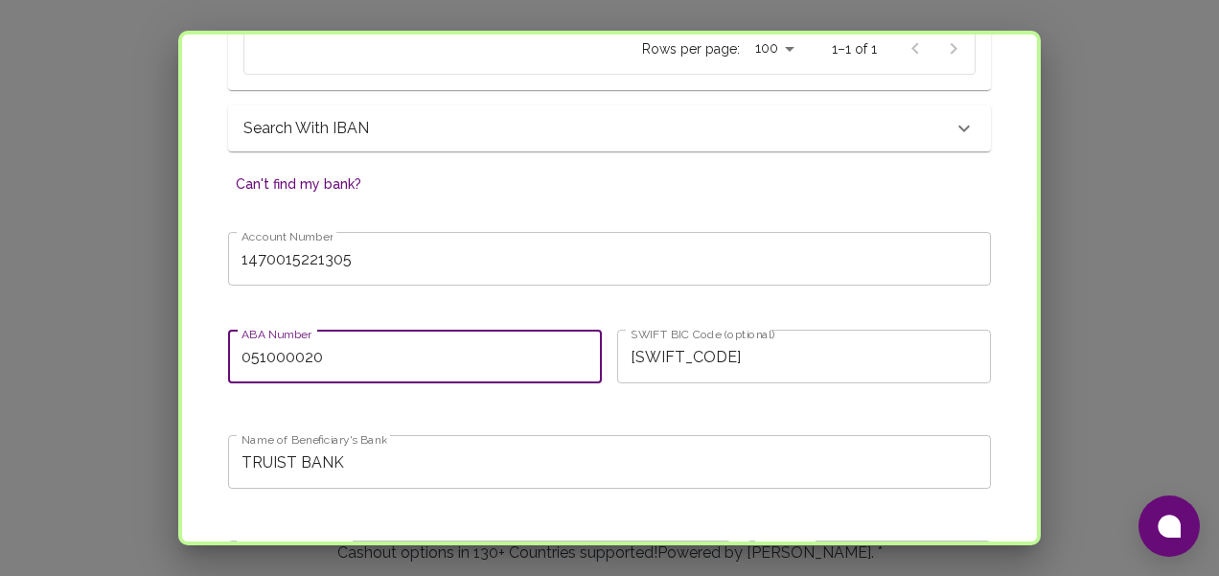
click at [414, 333] on input "051000020" at bounding box center [415, 357] width 374 height 54
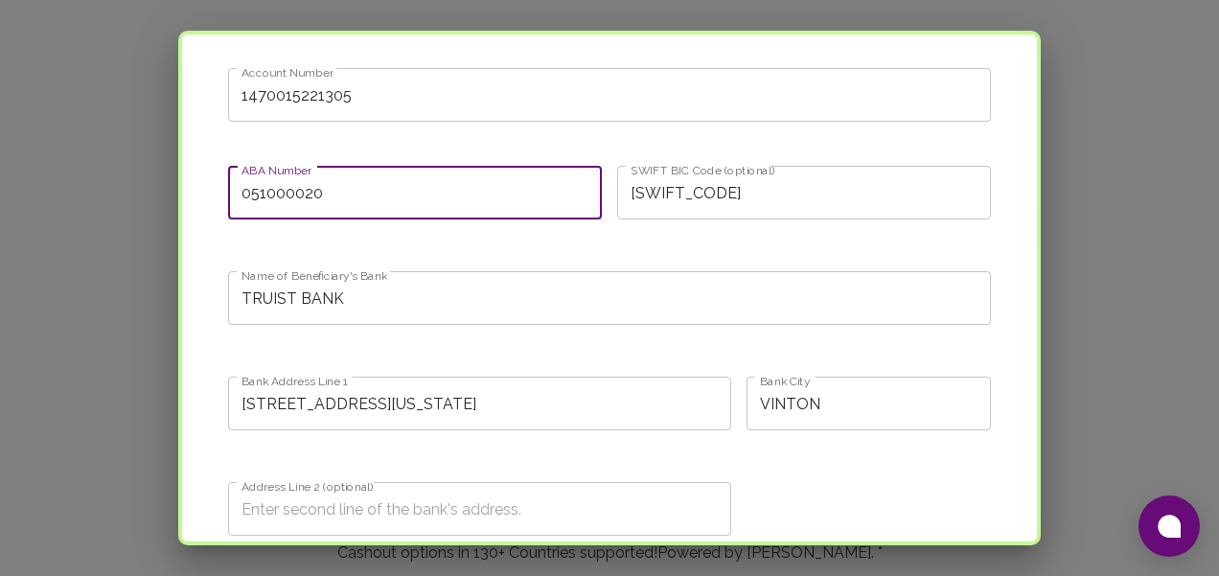
scroll to position [1121, 0]
type input "051404260"
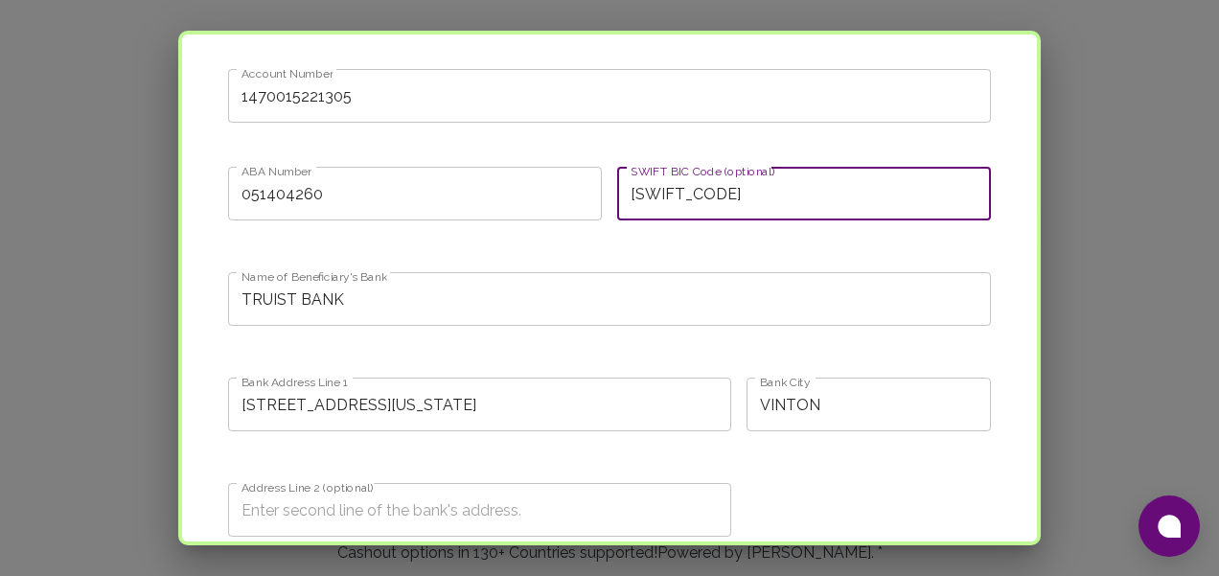
click at [745, 177] on input "[SWIFT_CODE]" at bounding box center [804, 194] width 374 height 54
drag, startPoint x: 753, startPoint y: 175, endPoint x: 586, endPoint y: 174, distance: 167.7
click at [617, 175] on input "[SWIFT_CODE]" at bounding box center [804, 194] width 374 height 54
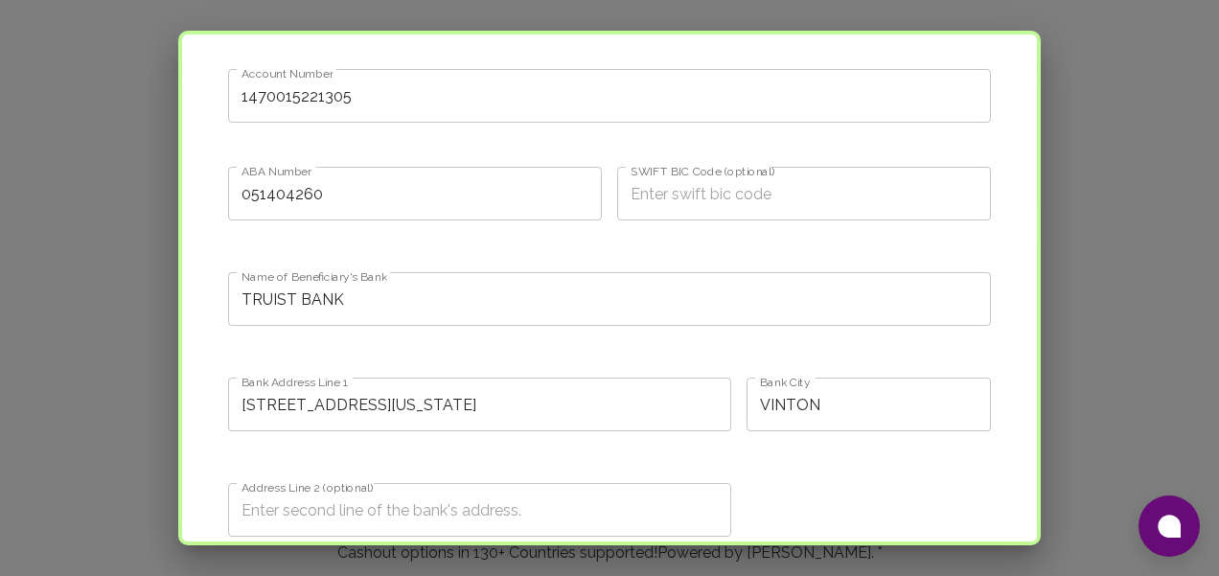
click at [607, 208] on div "SWIFT BIC Code (optional) SWIFT BIC Code (optional)" at bounding box center [796, 200] width 389 height 98
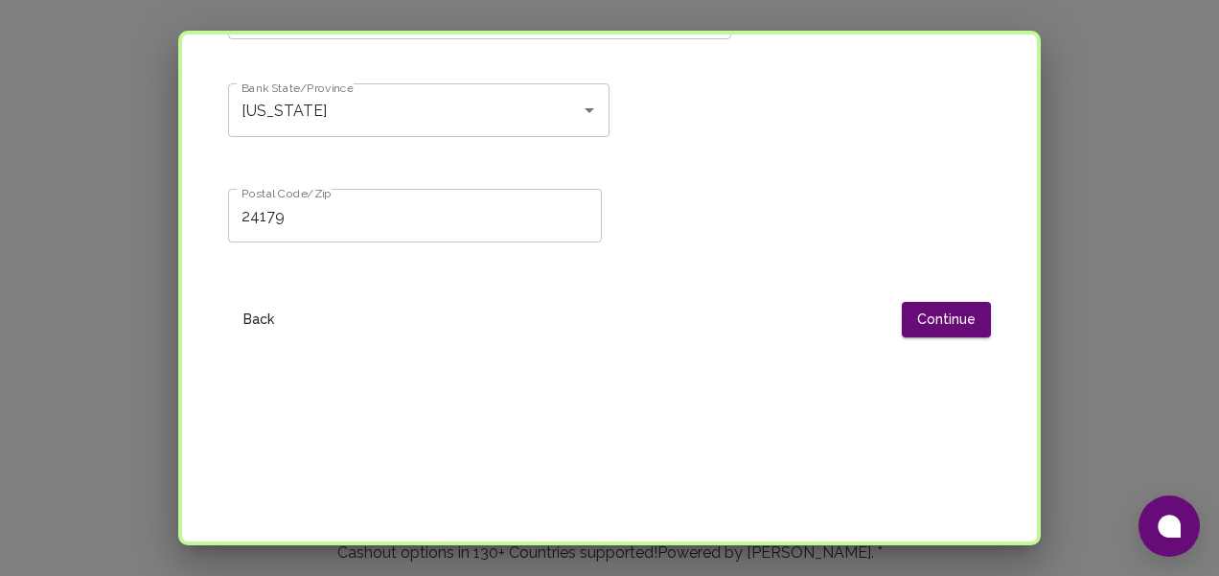
scroll to position [1640, 0]
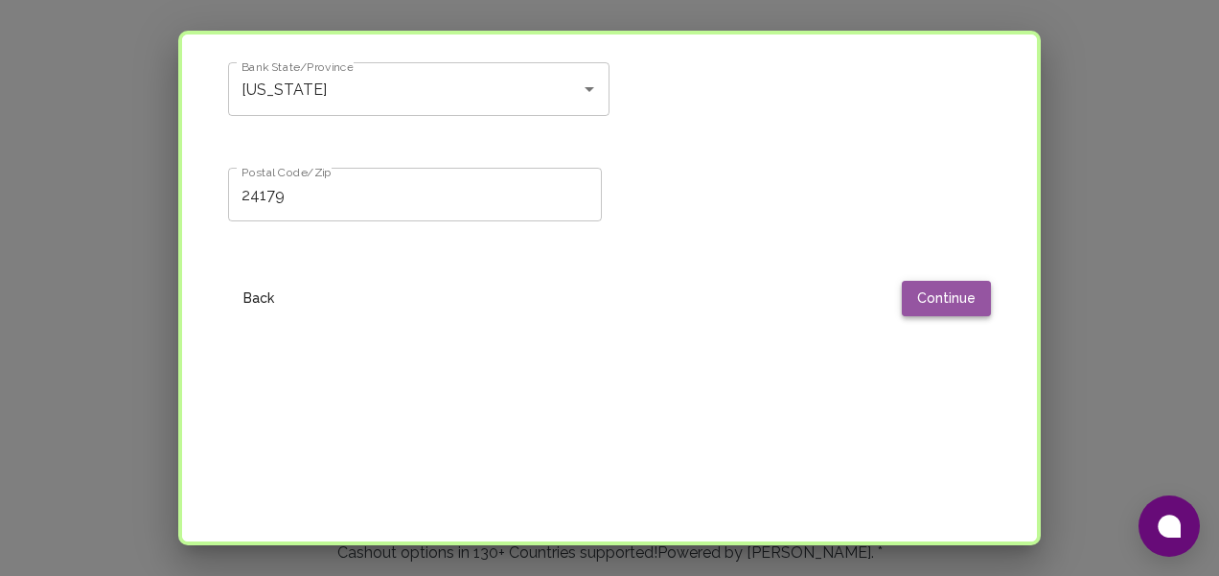
click at [940, 287] on button "Continue" at bounding box center [946, 298] width 89 height 35
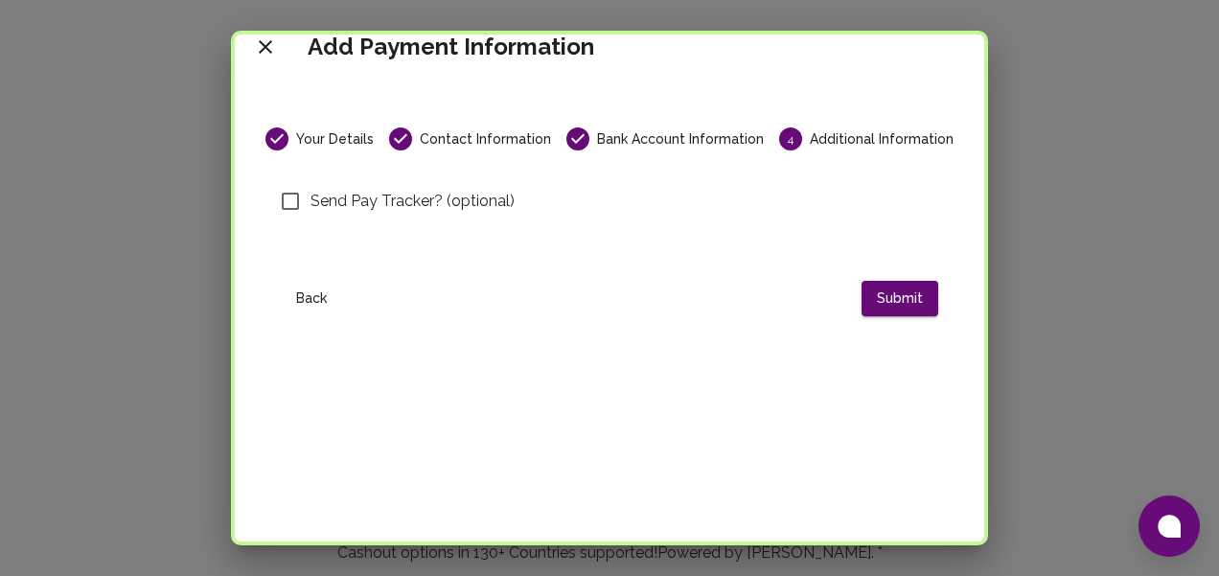
click at [388, 190] on span "Send Pay Tracker? (optional)" at bounding box center [413, 201] width 204 height 23
click at [311, 181] on input "Send Pay Tracker? (optional)" at bounding box center [290, 201] width 40 height 40
checkbox input "true"
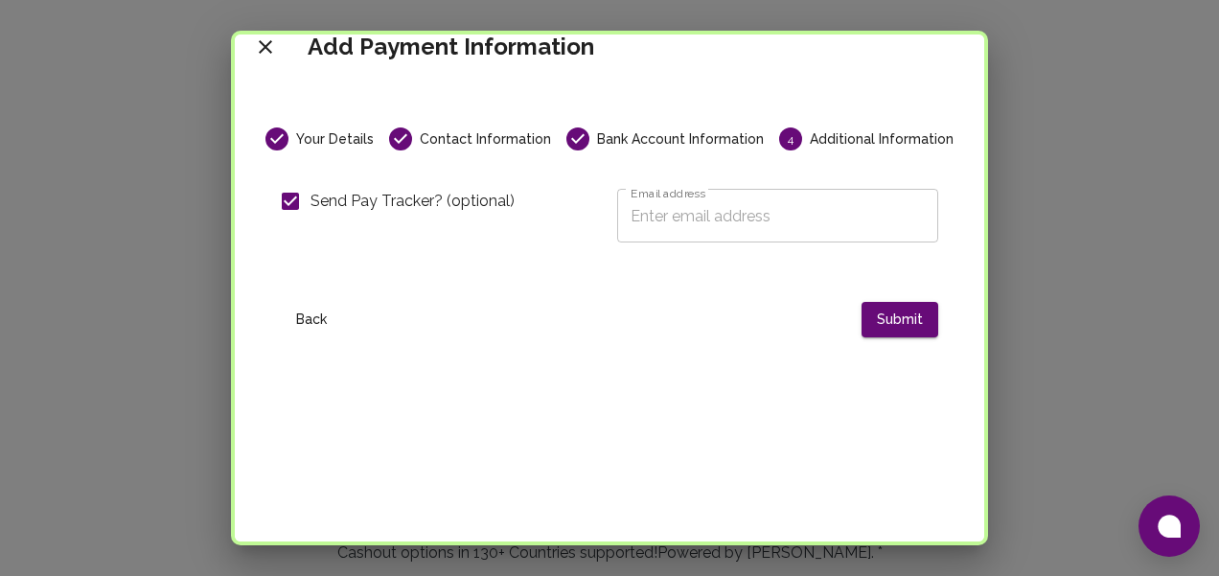
click at [685, 189] on input "Email address" at bounding box center [777, 216] width 321 height 54
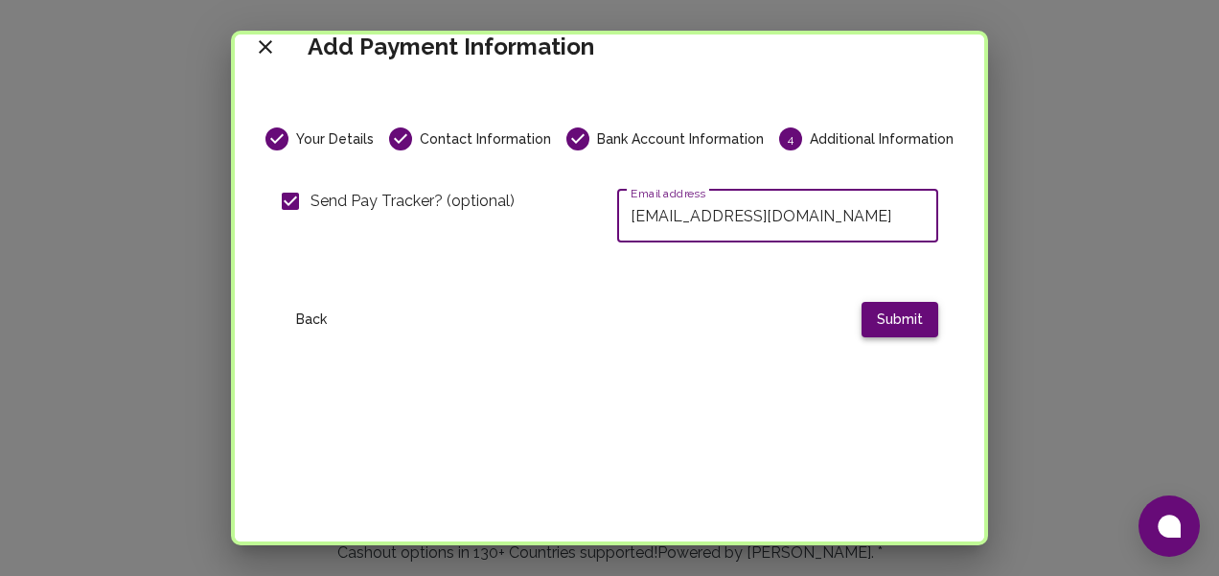
type input "[EMAIL_ADDRESS][DOMAIN_NAME]"
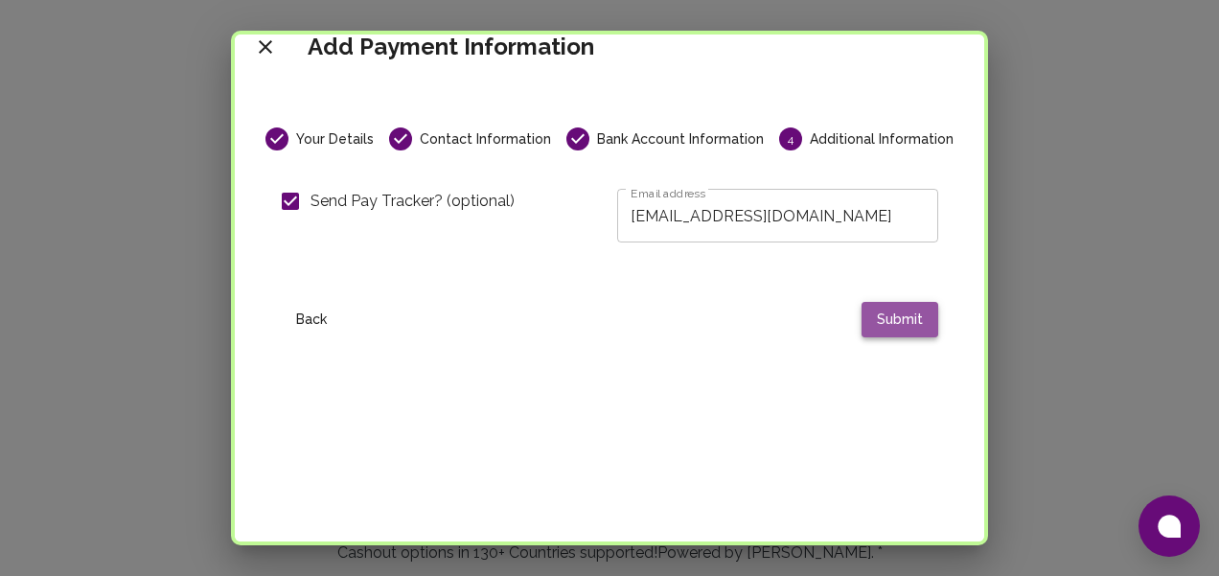
click at [893, 302] on button "Submit" at bounding box center [900, 319] width 77 height 35
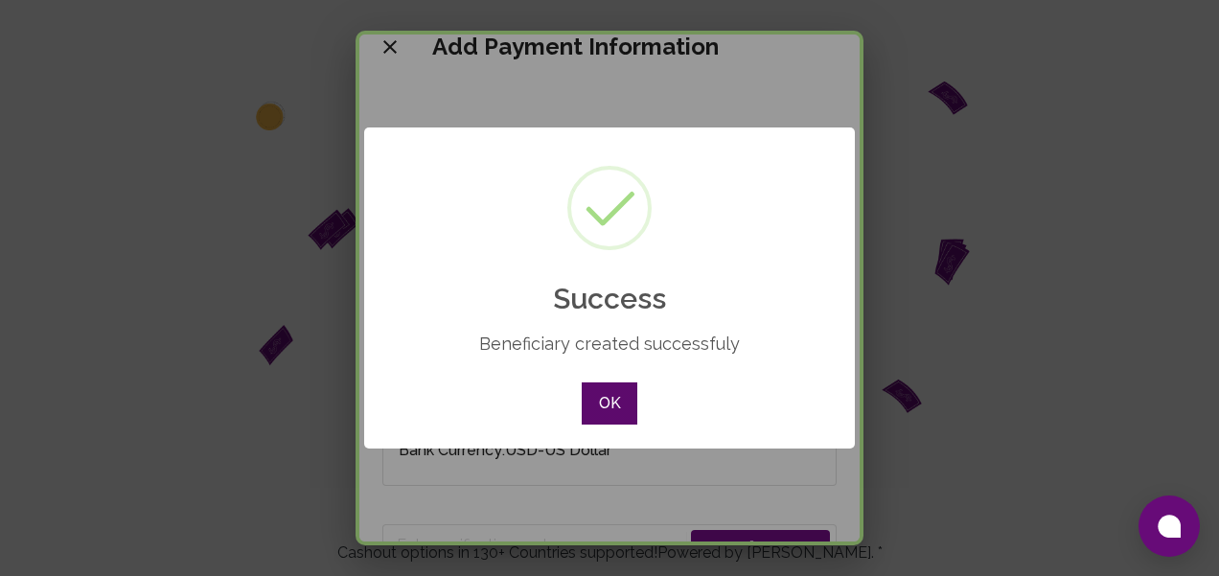
click at [615, 413] on button "OK" at bounding box center [610, 403] width 56 height 42
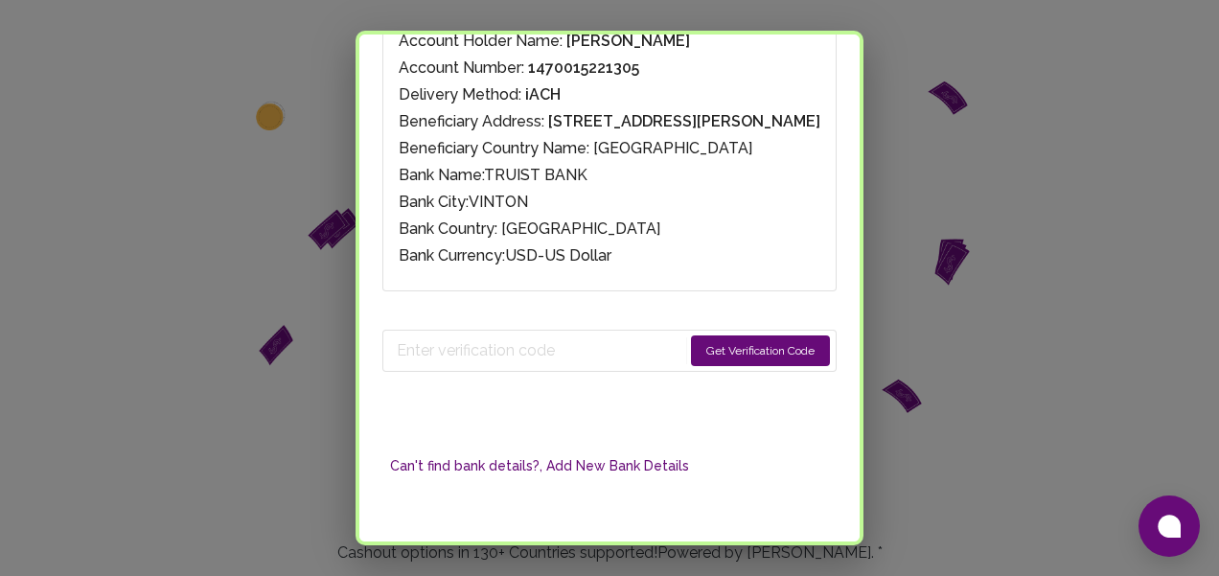
scroll to position [242, 0]
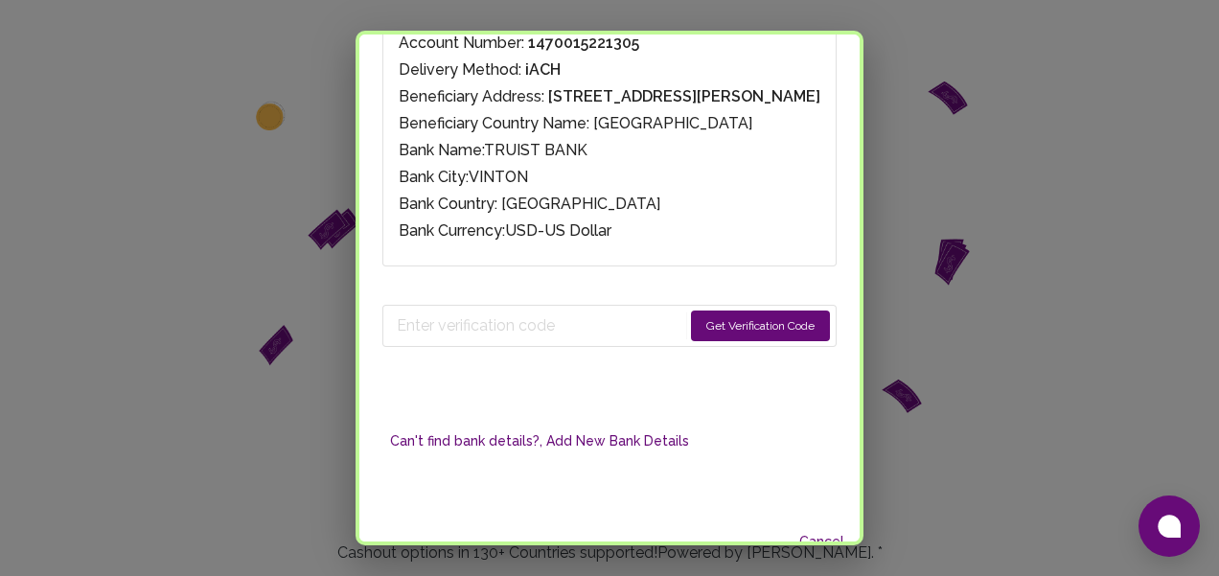
click at [691, 311] on button "Get Verification Code" at bounding box center [760, 326] width 139 height 31
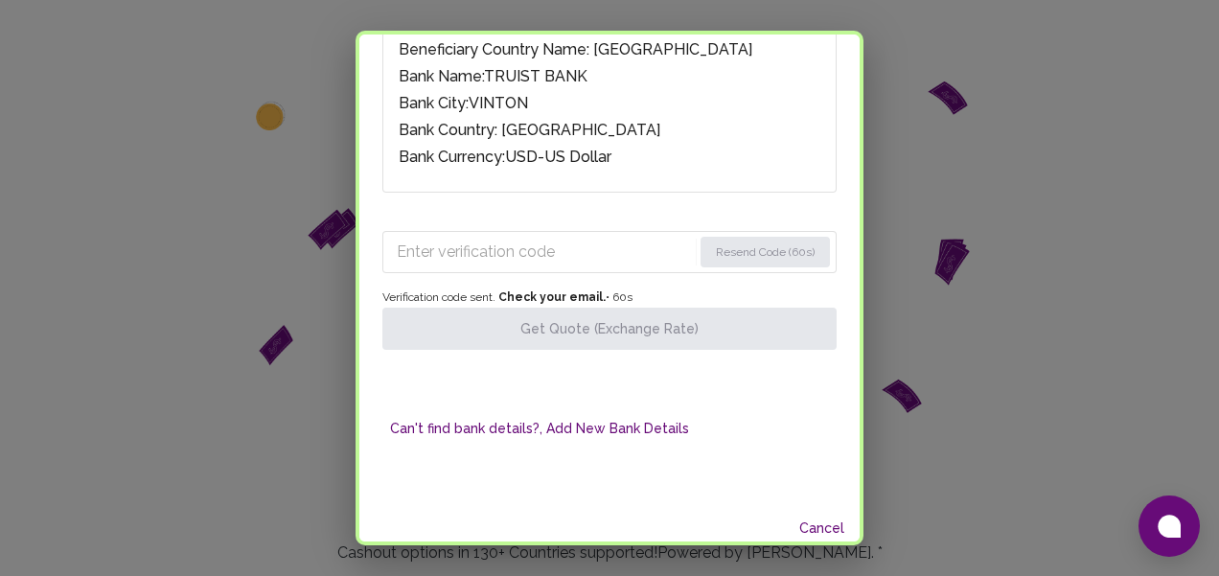
scroll to position [328, 0]
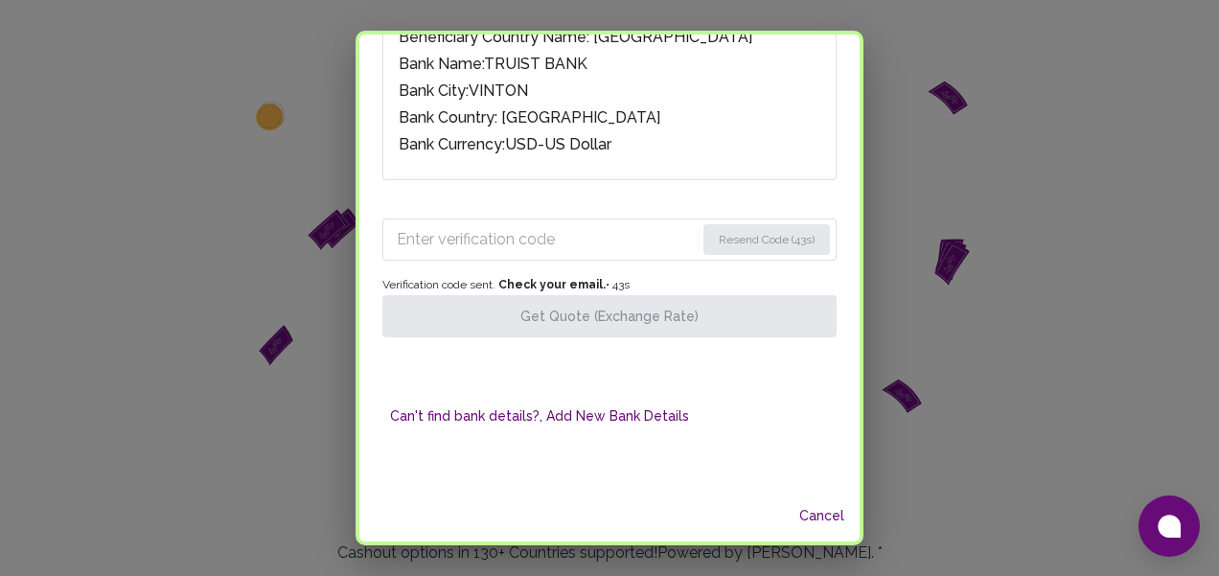
click at [582, 224] on input "Enter verification code" at bounding box center [546, 239] width 298 height 31
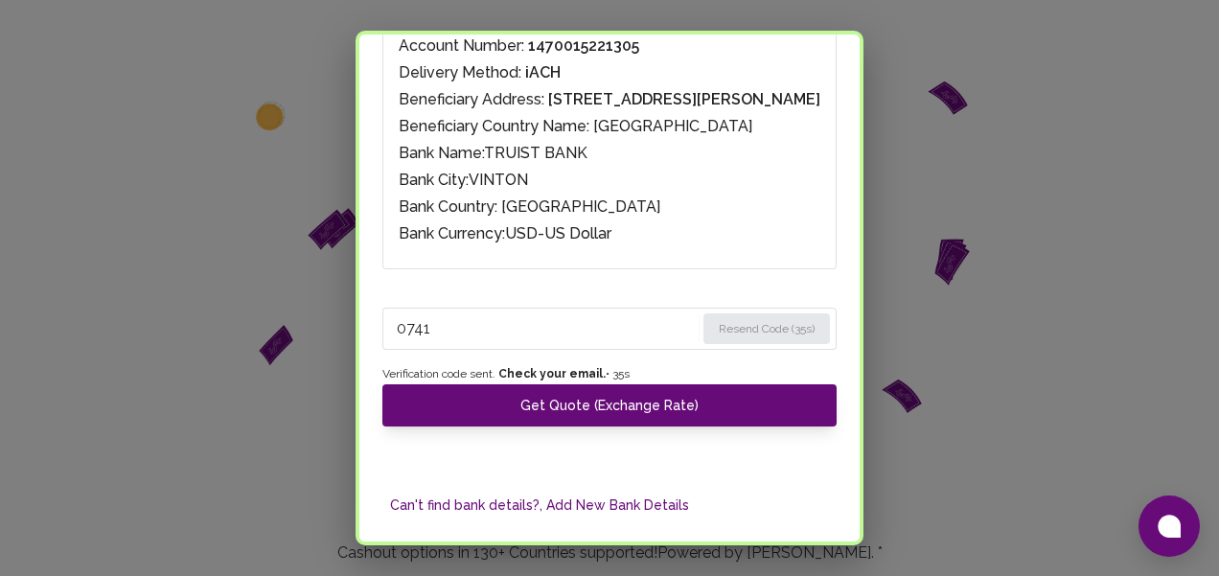
type input "0741"
click at [611, 449] on div "Can't find bank details?, Add New Bank Details" at bounding box center [609, 505] width 454 height 112
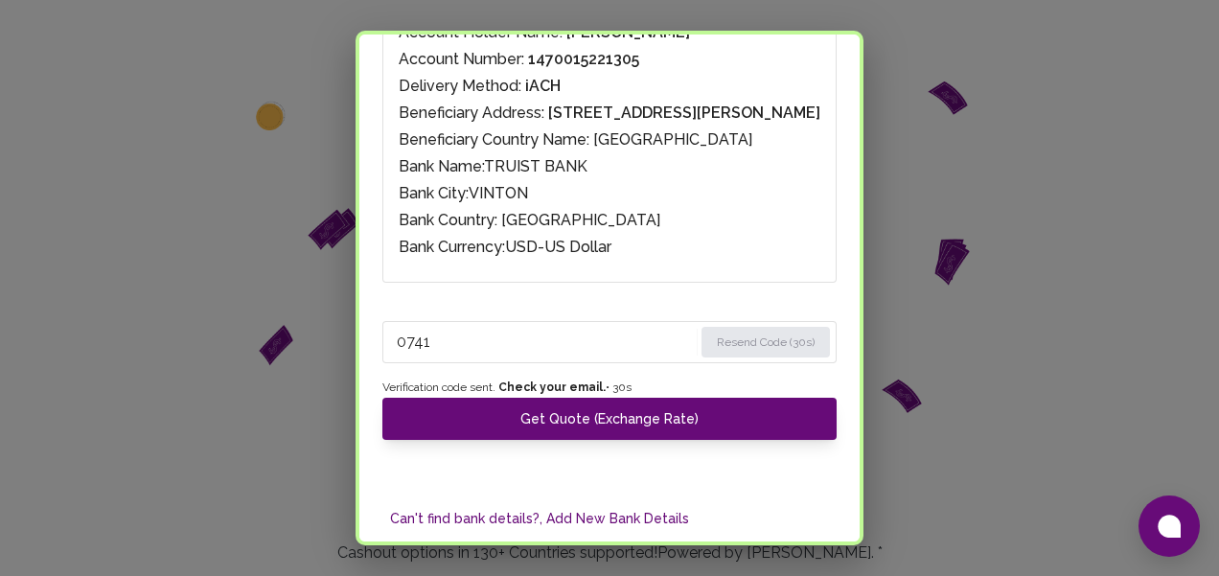
scroll to position [226, 0]
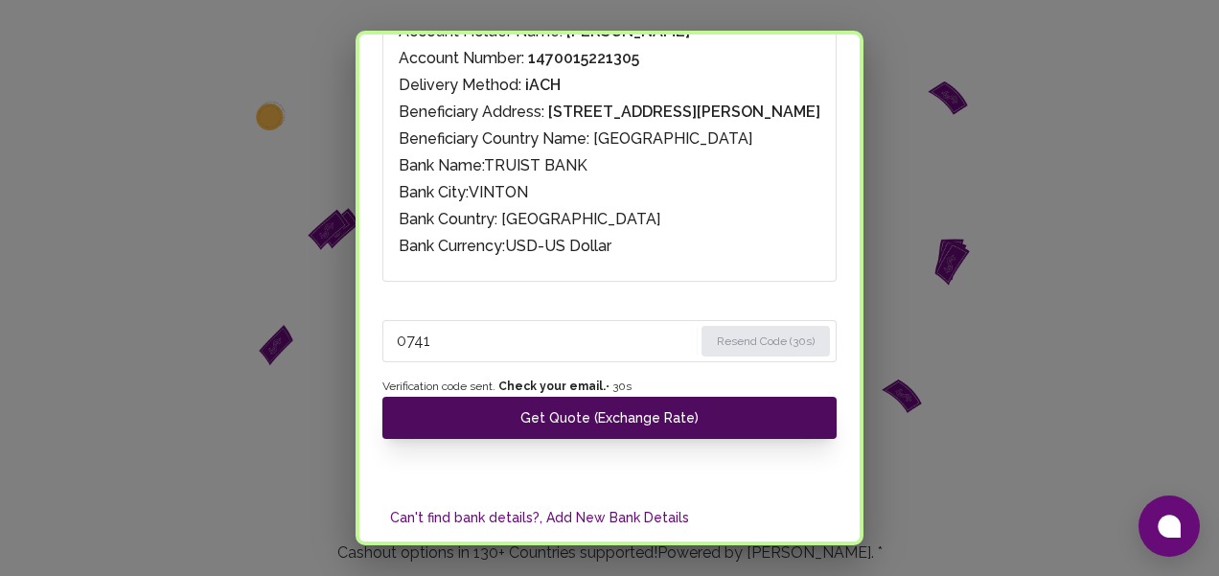
click at [661, 397] on button "Get Quote (Exchange Rate)" at bounding box center [609, 418] width 454 height 42
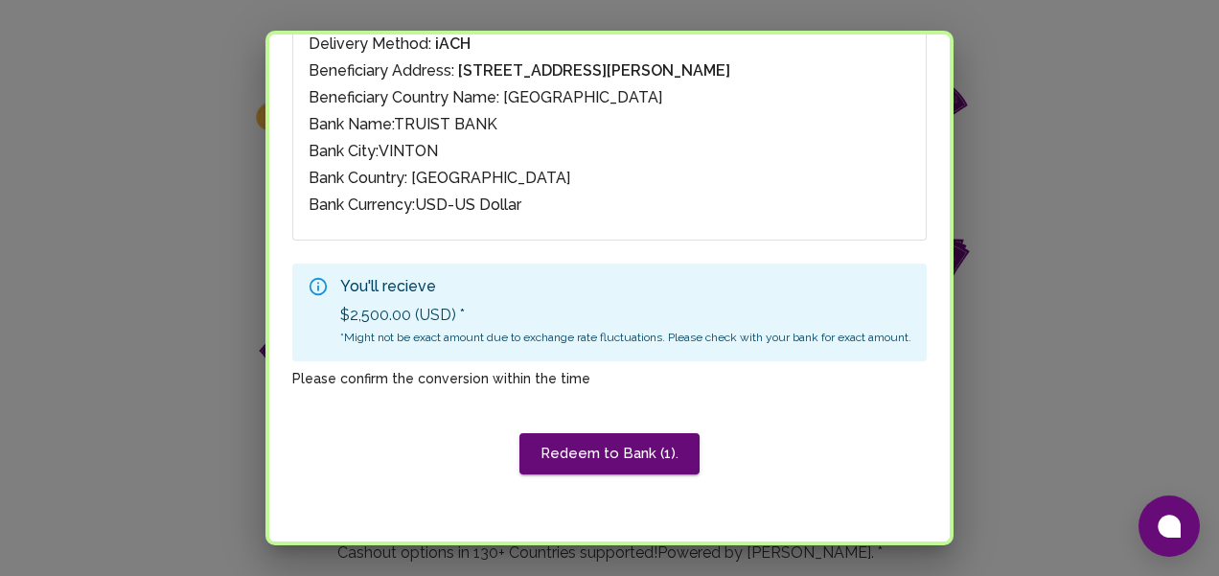
scroll to position [271, 0]
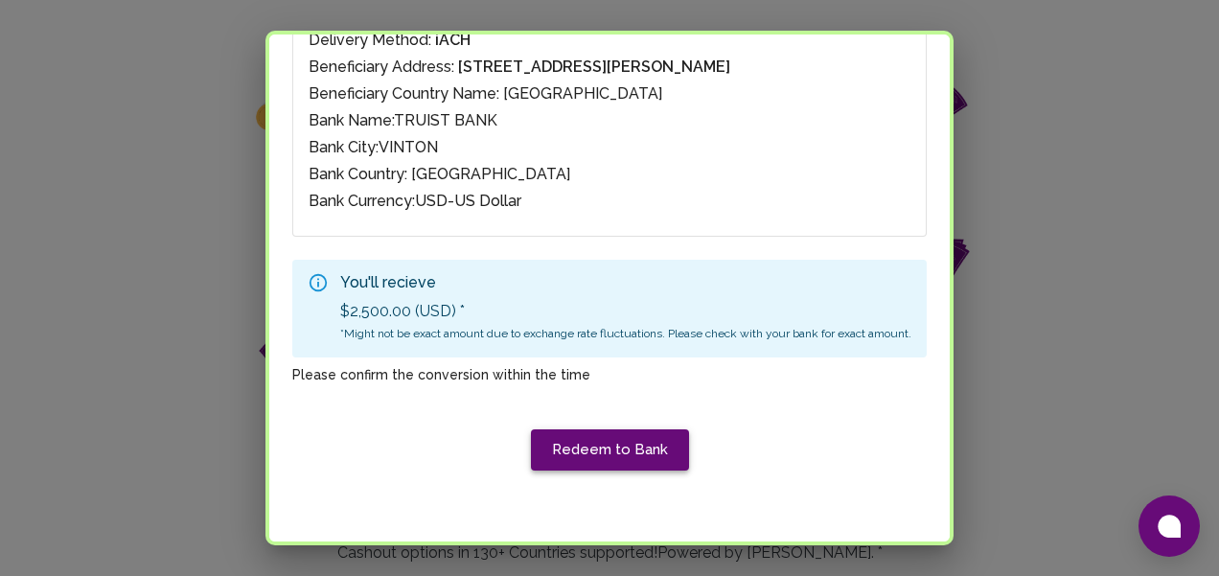
click at [633, 442] on button "Redeem to Bank" at bounding box center [610, 449] width 158 height 40
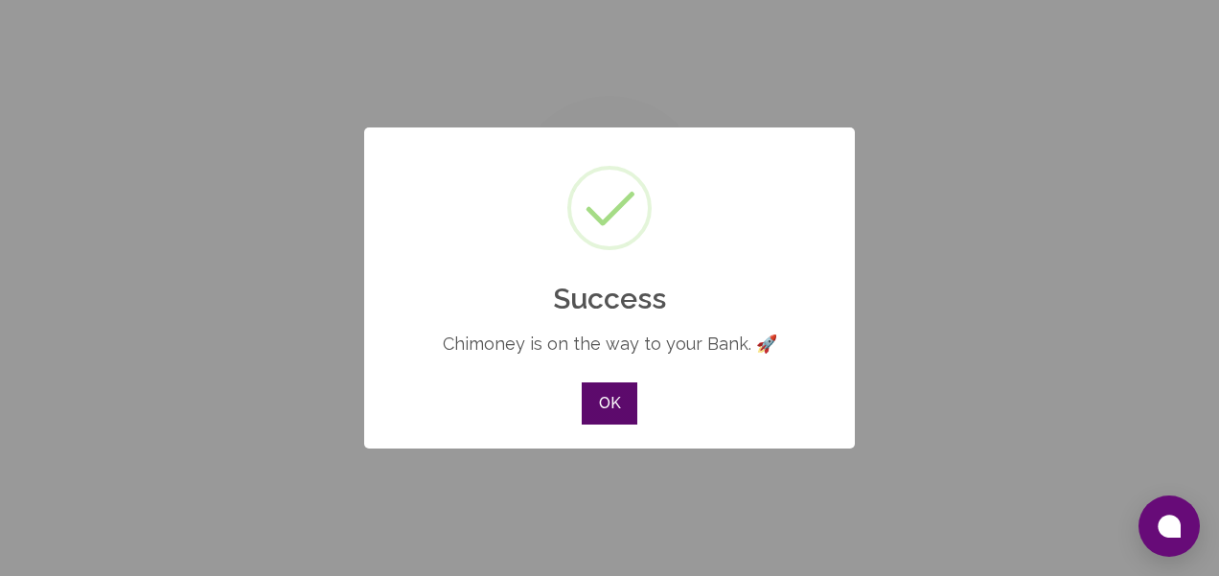
click at [615, 417] on button "OK" at bounding box center [610, 403] width 56 height 42
